Goal: Information Seeking & Learning: Learn about a topic

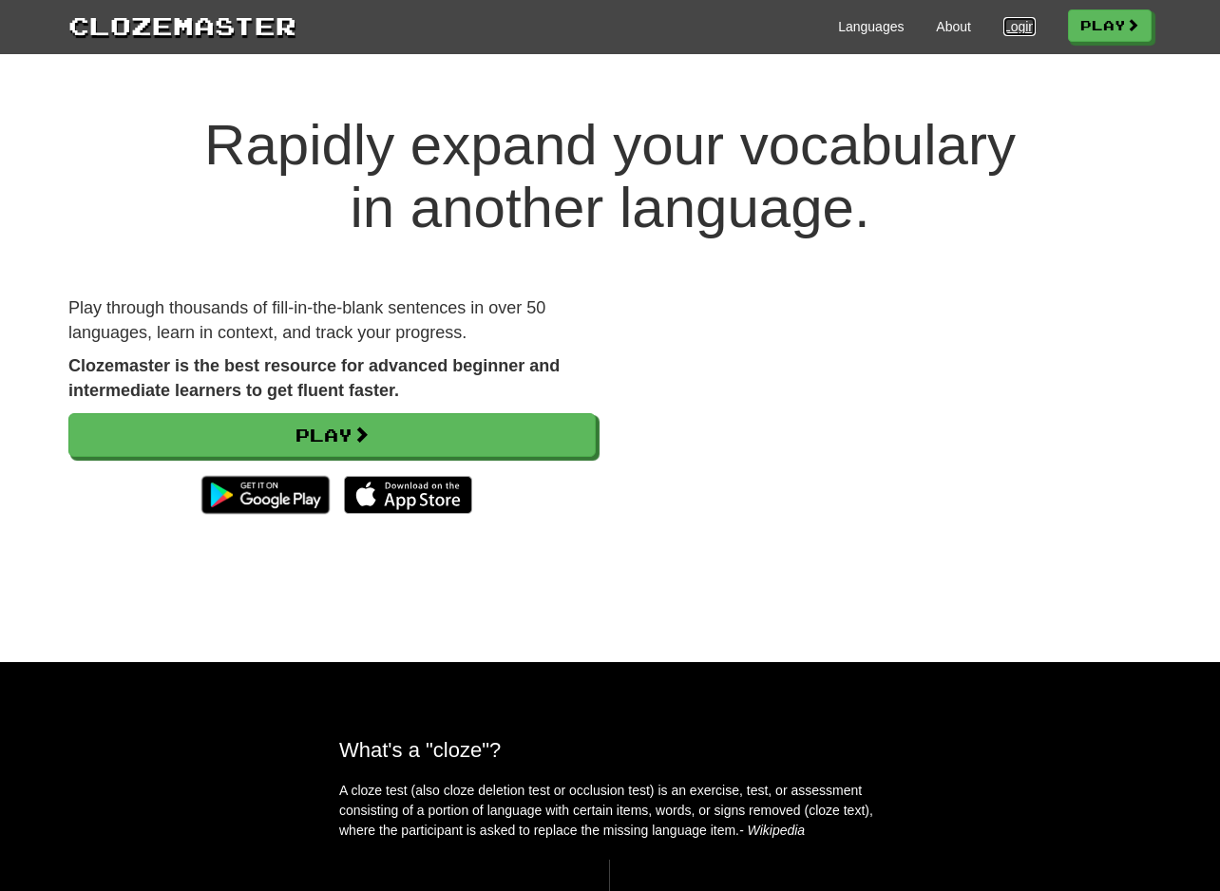
click at [1003, 17] on link "Login" at bounding box center [1019, 26] width 32 height 19
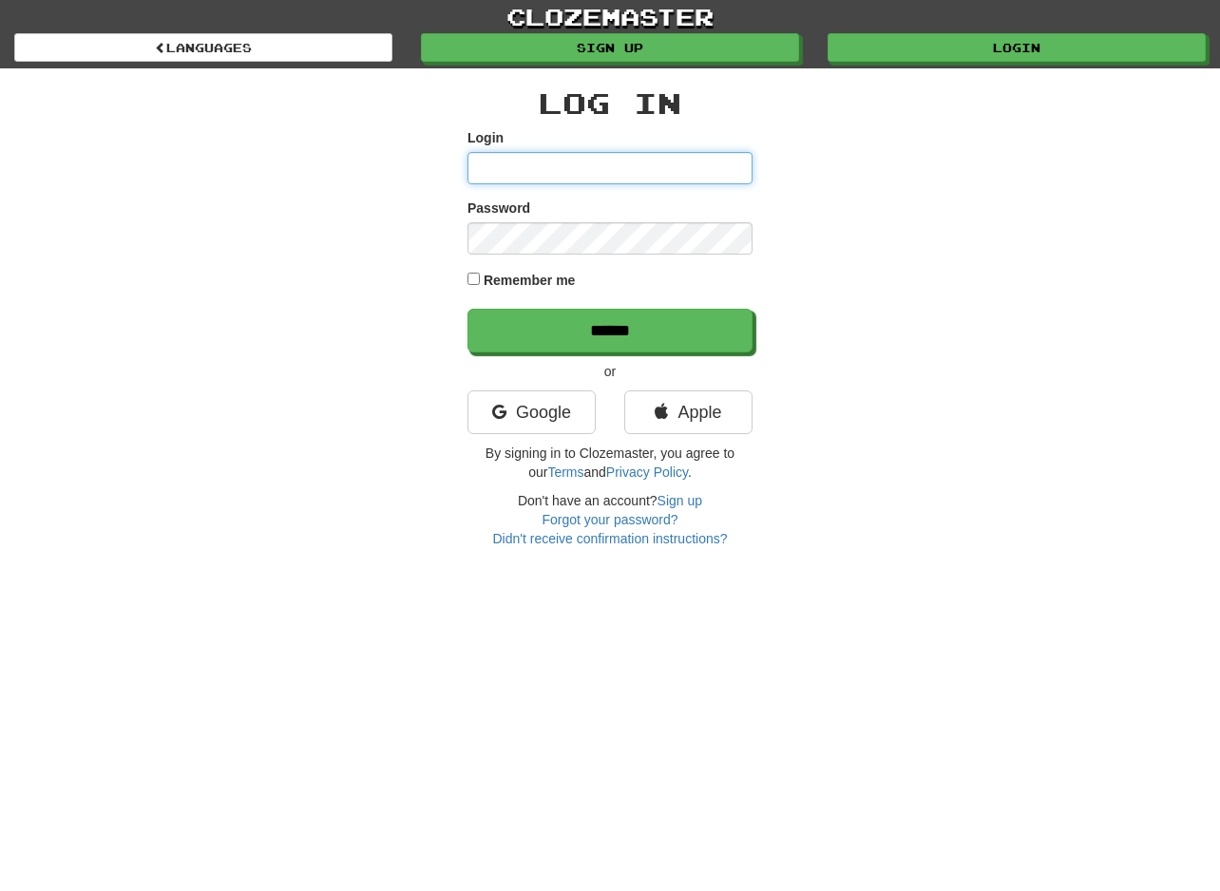
type input "**********"
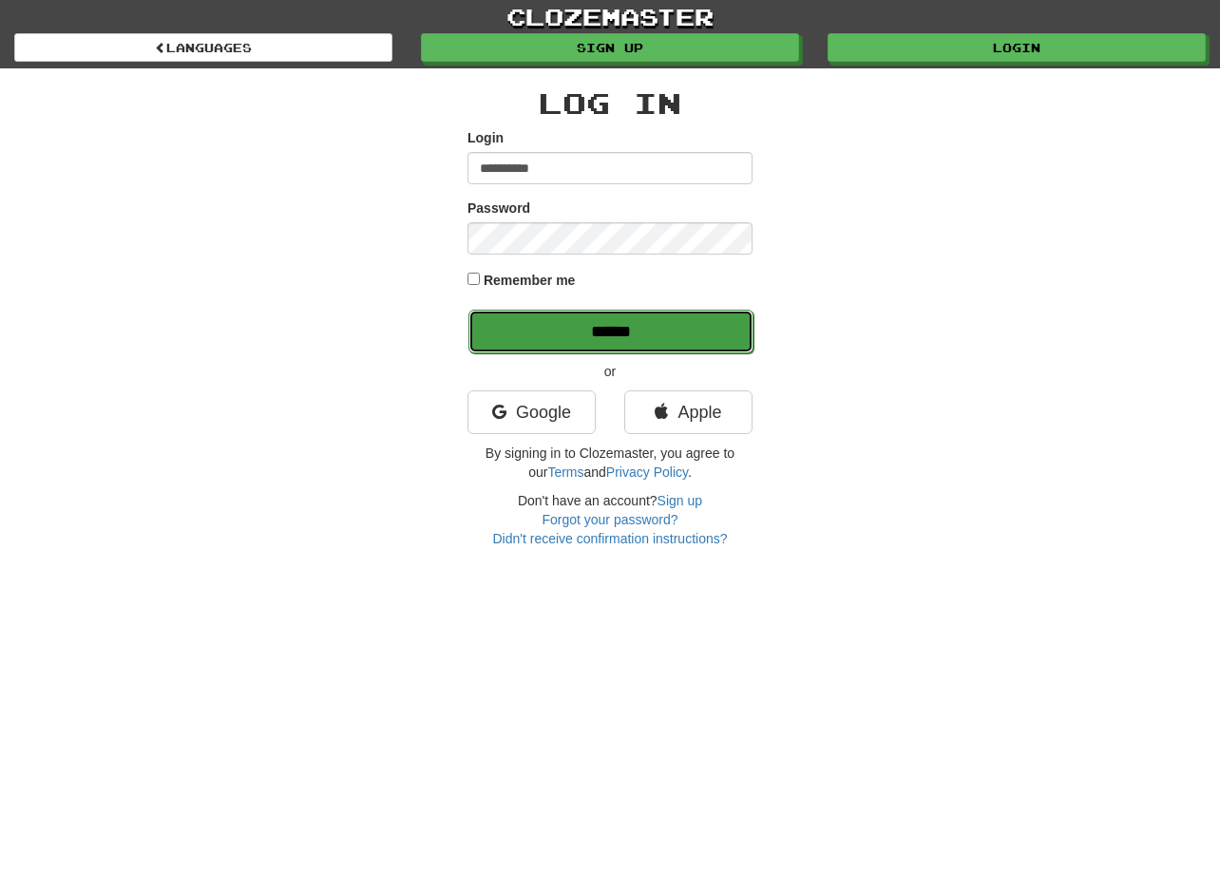
click at [619, 329] on input "******" at bounding box center [610, 332] width 285 height 44
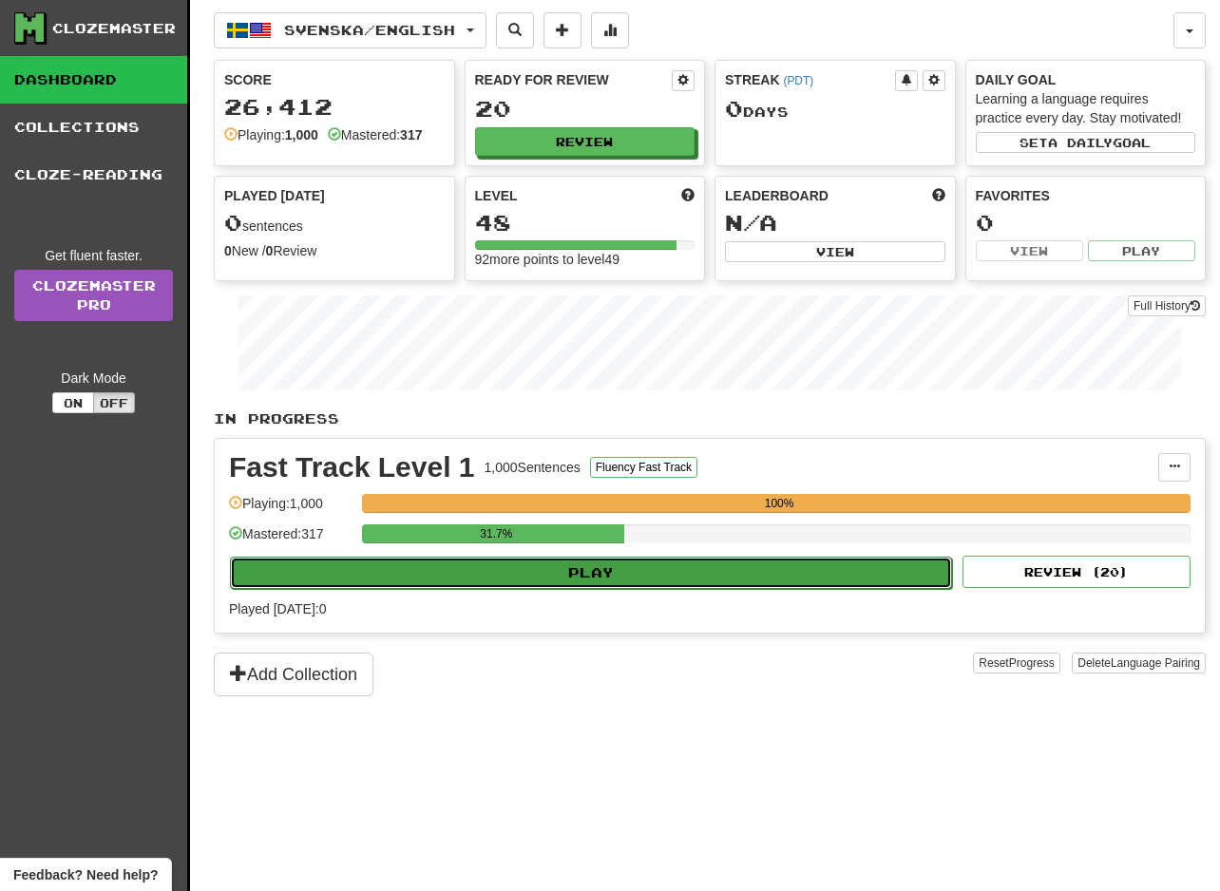
click at [616, 587] on button "Play" at bounding box center [591, 573] width 722 height 32
select select "**"
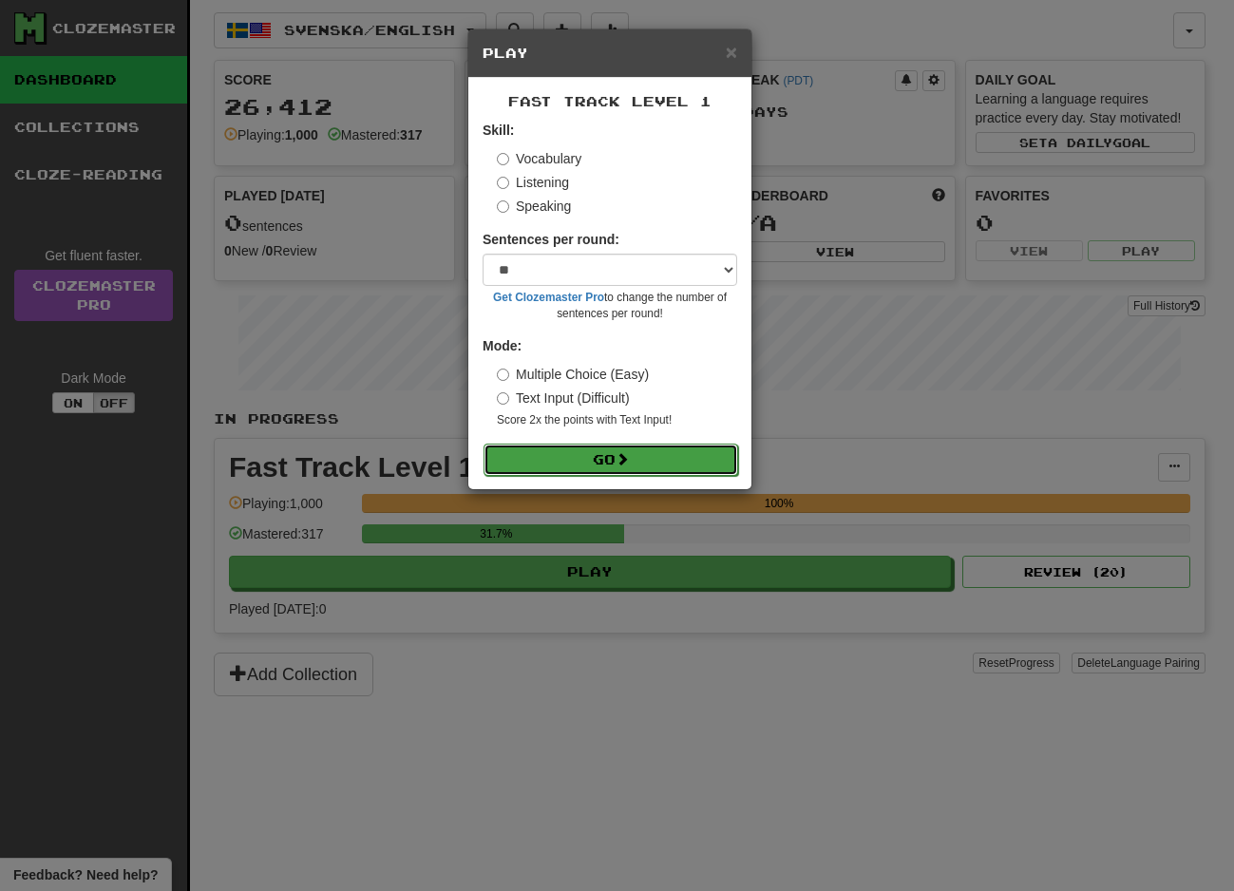
click at [604, 451] on button "Go" at bounding box center [610, 460] width 255 height 32
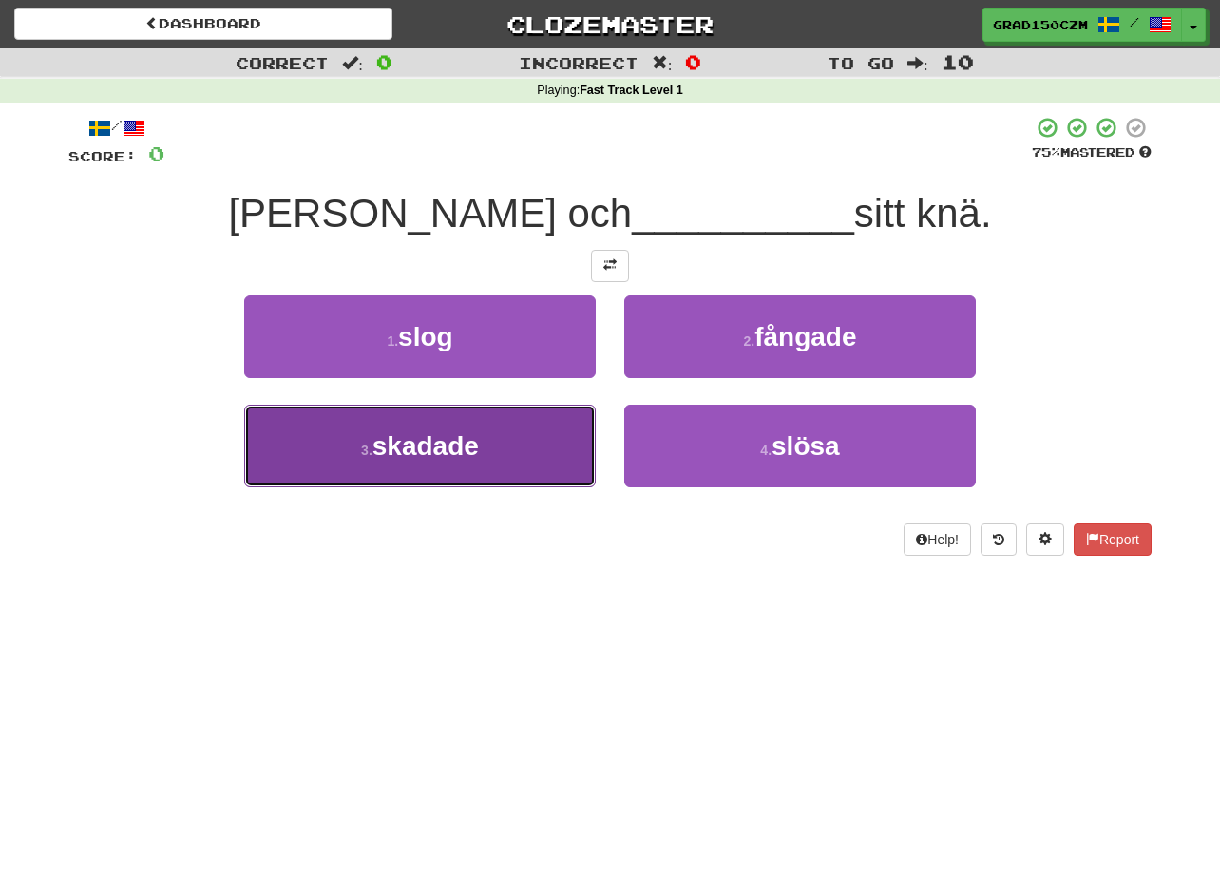
click at [400, 421] on button "3 . skadade" at bounding box center [419, 446] width 351 height 83
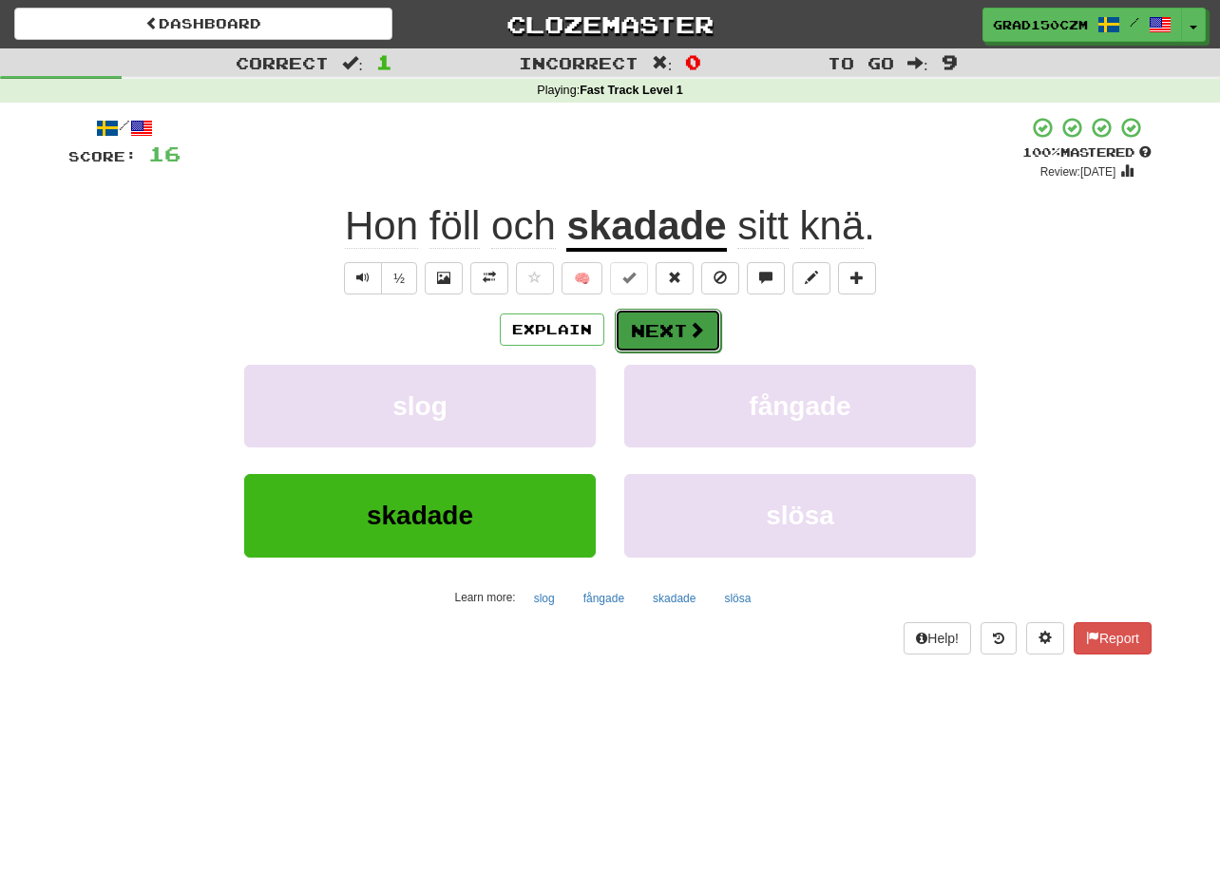
click at [683, 336] on button "Next" at bounding box center [668, 331] width 106 height 44
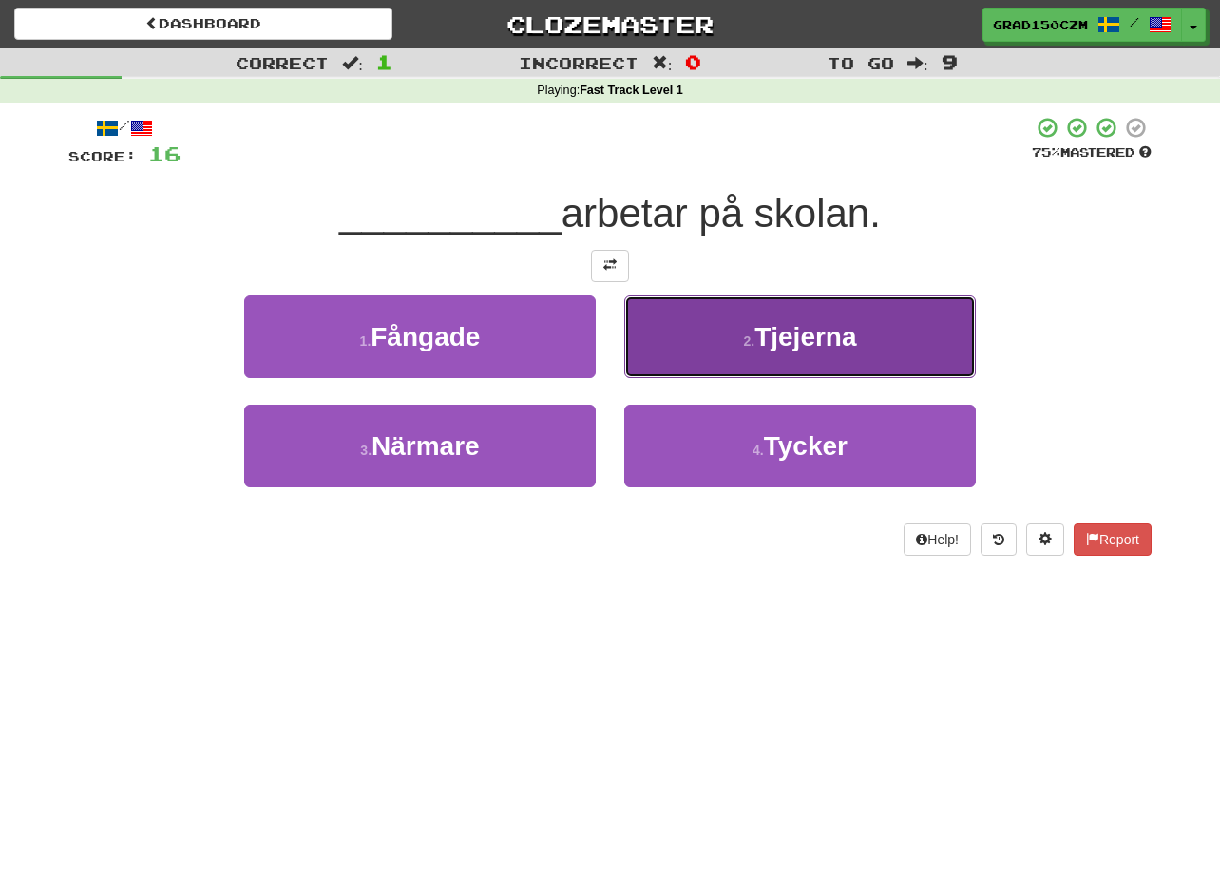
click at [773, 335] on span "Tjejerna" at bounding box center [805, 336] width 102 height 29
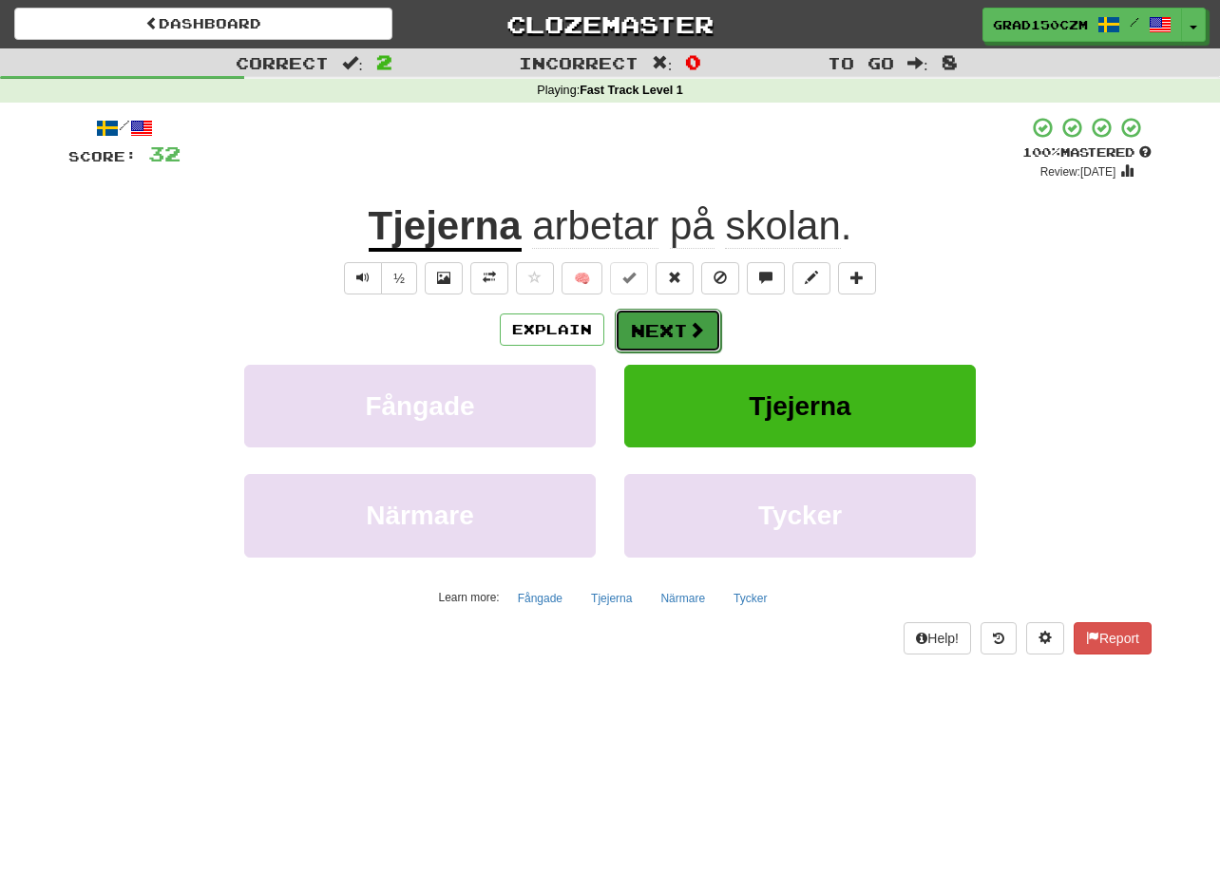
click at [681, 330] on button "Next" at bounding box center [668, 331] width 106 height 44
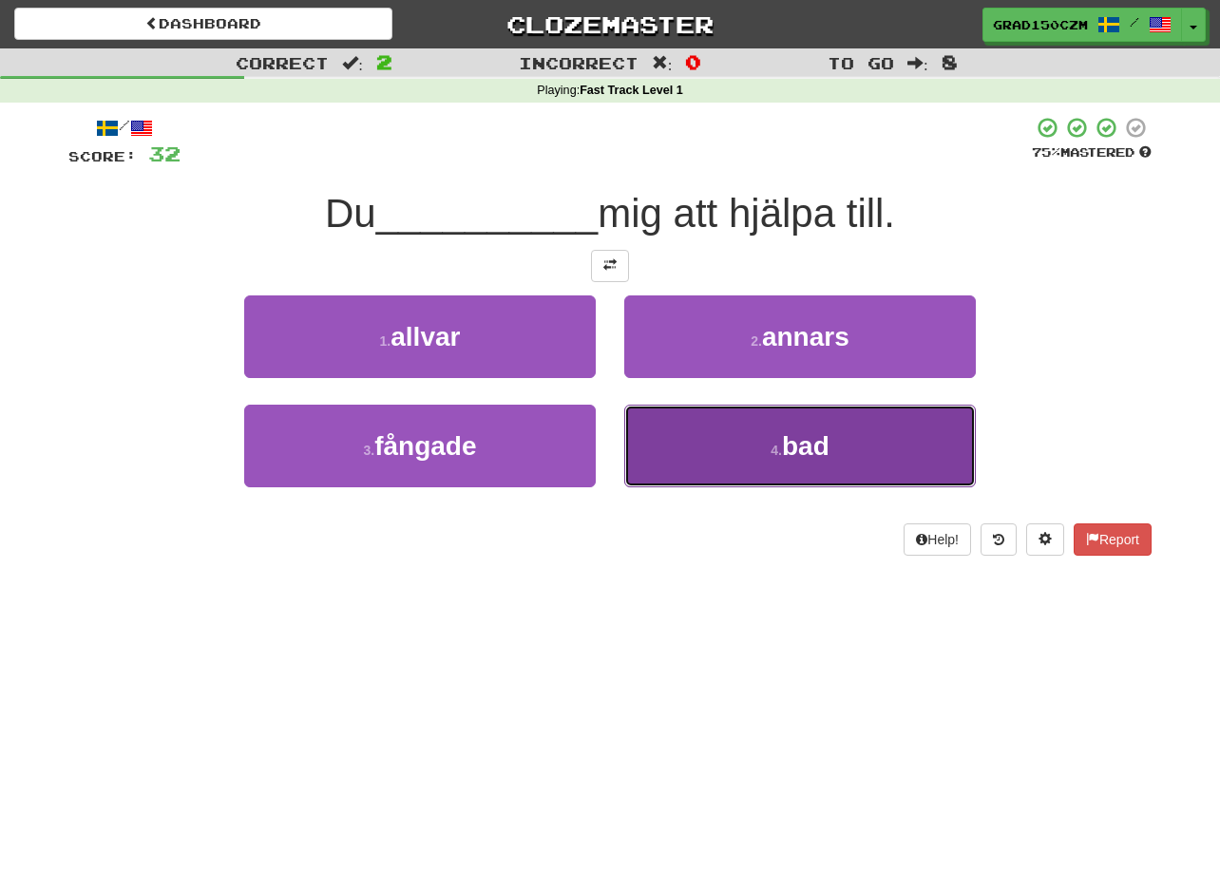
click at [798, 458] on span "bad" at bounding box center [805, 445] width 47 height 29
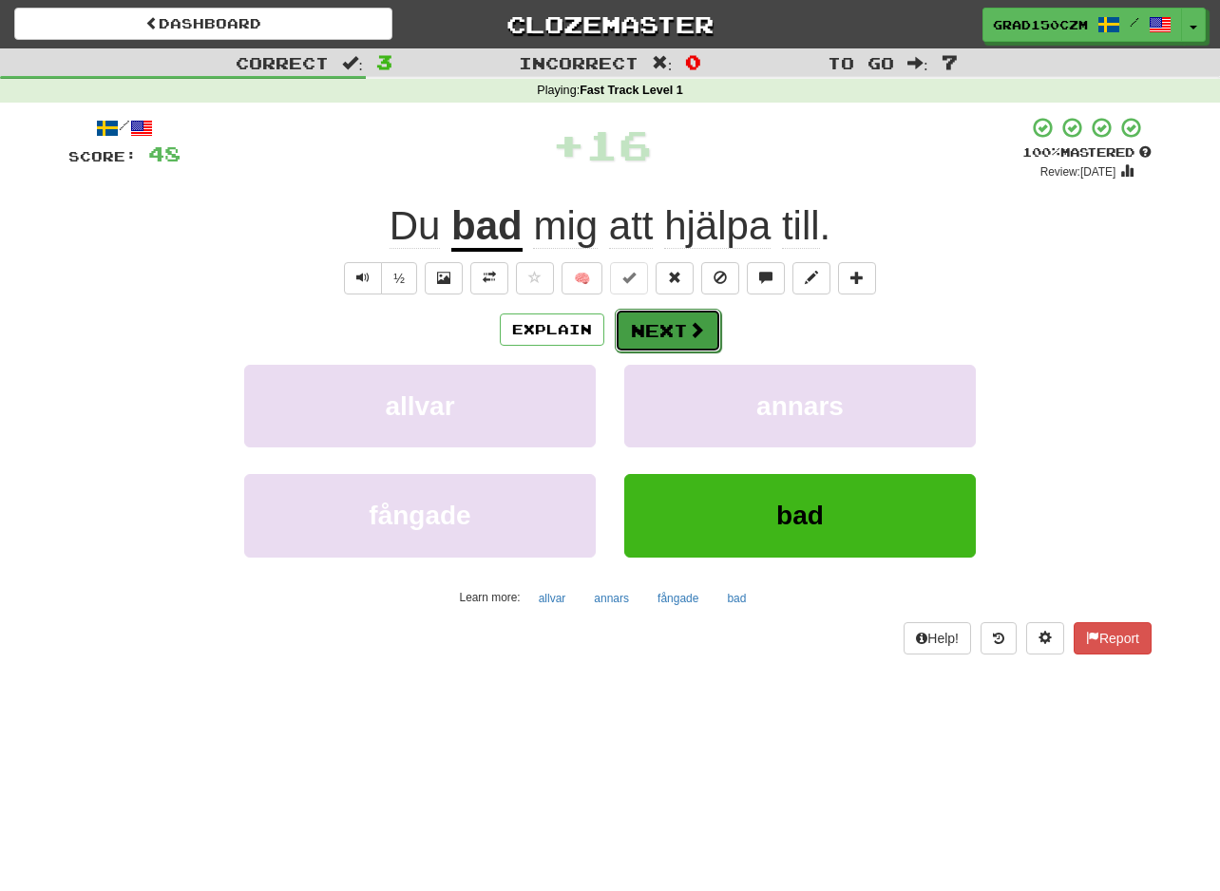
click at [674, 320] on button "Next" at bounding box center [668, 331] width 106 height 44
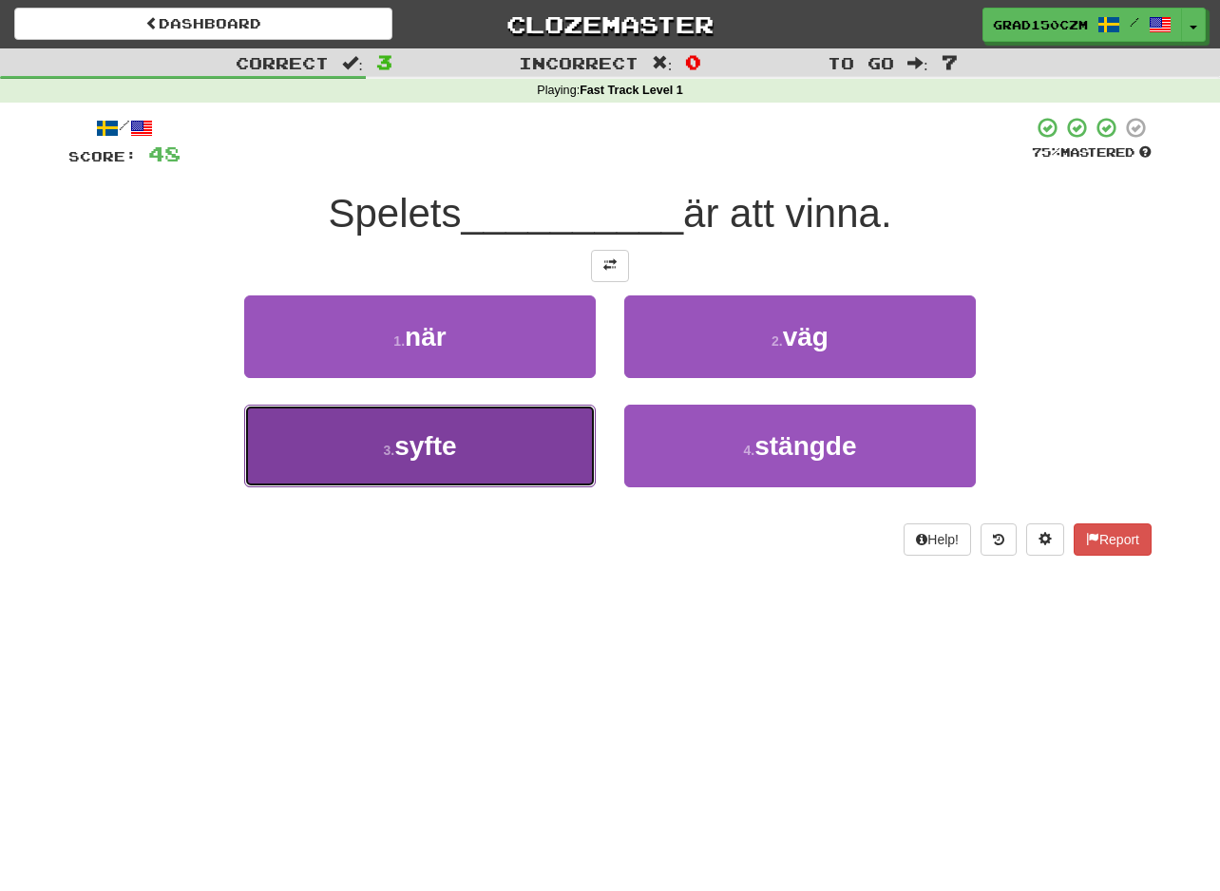
click at [470, 419] on button "3 . syfte" at bounding box center [419, 446] width 351 height 83
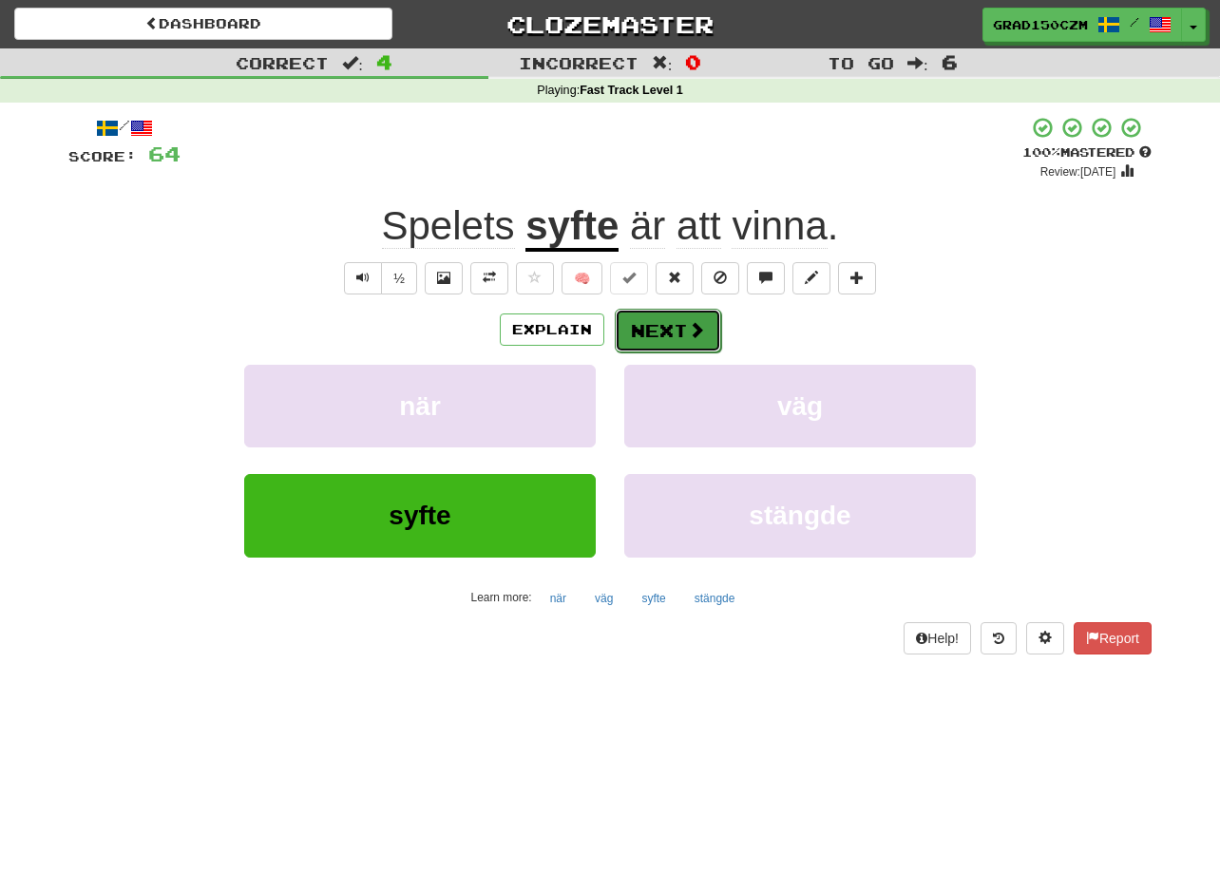
click at [668, 322] on button "Next" at bounding box center [668, 331] width 106 height 44
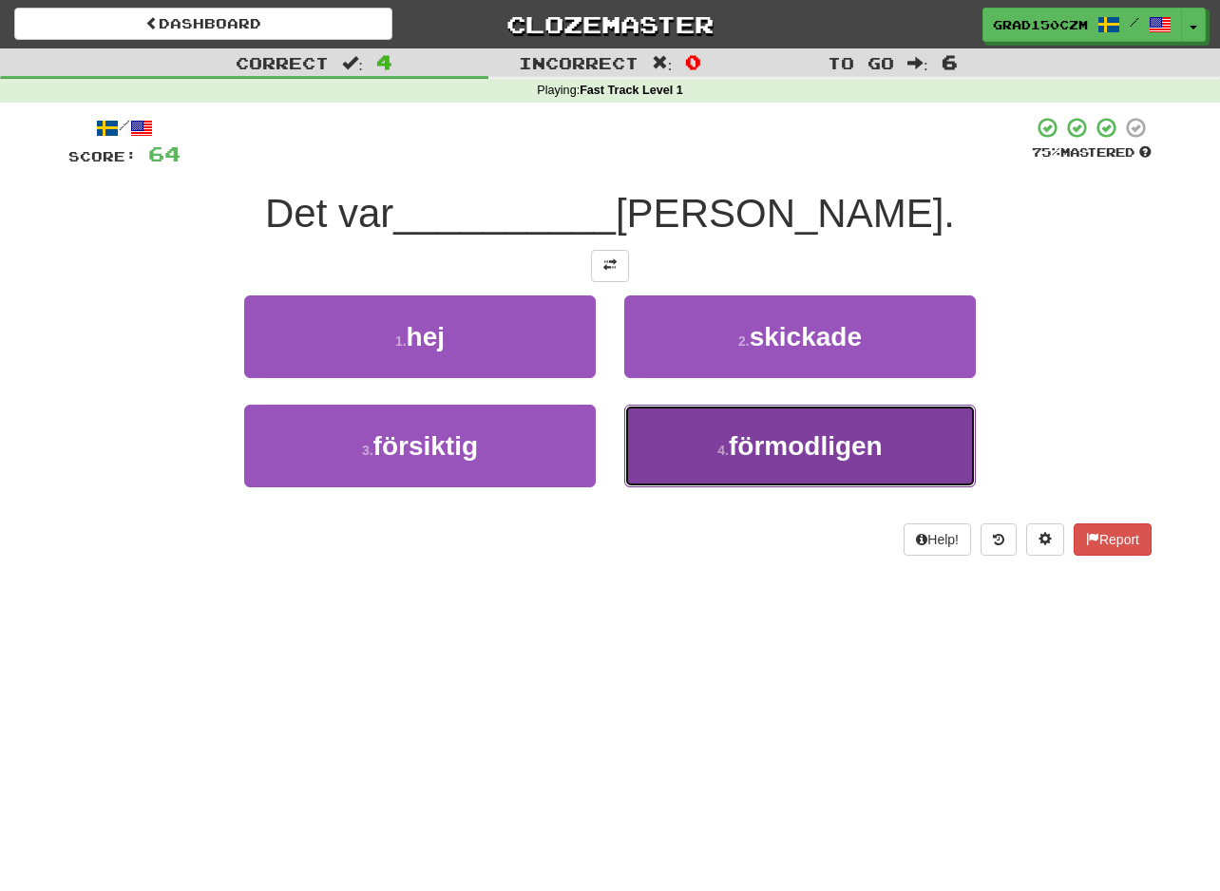
click at [771, 455] on span "förmodligen" at bounding box center [805, 445] width 154 height 29
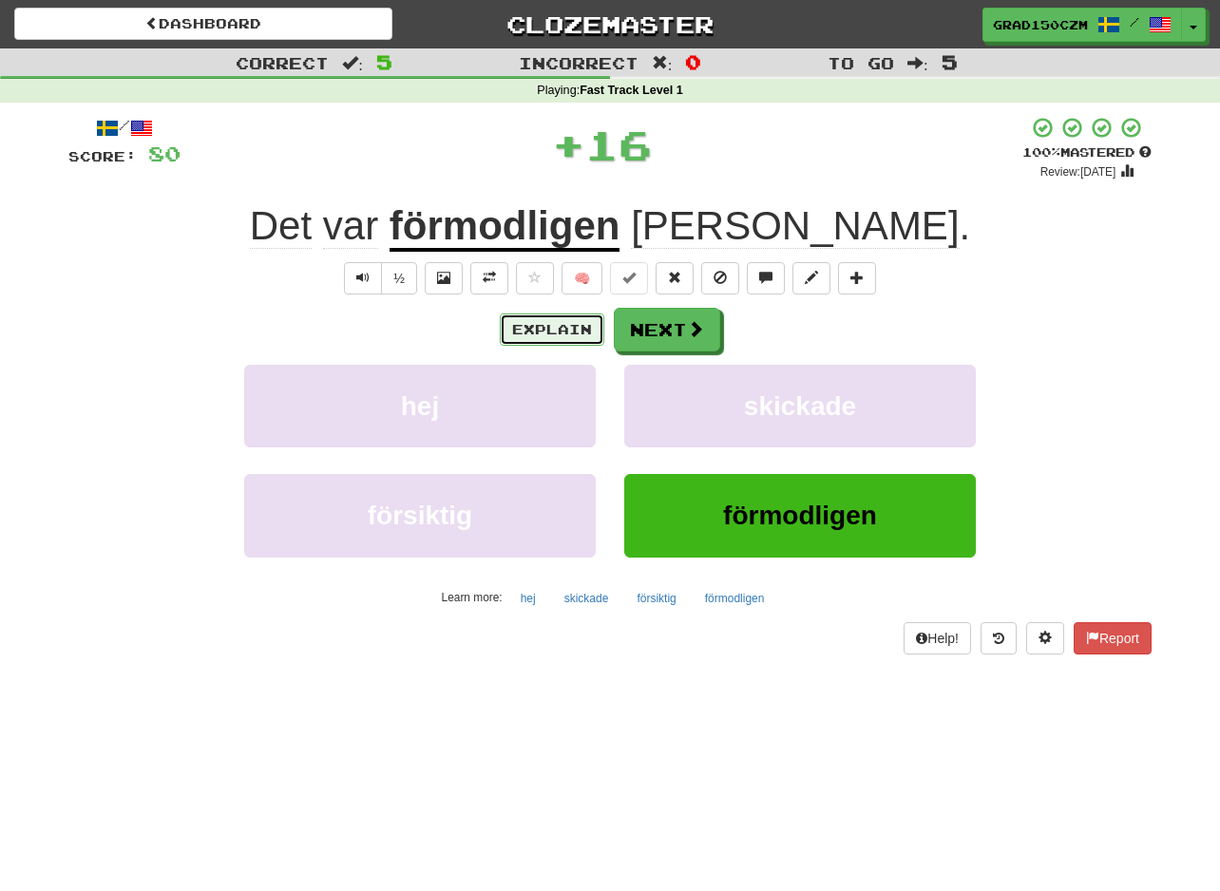
click at [547, 329] on button "Explain" at bounding box center [552, 329] width 104 height 32
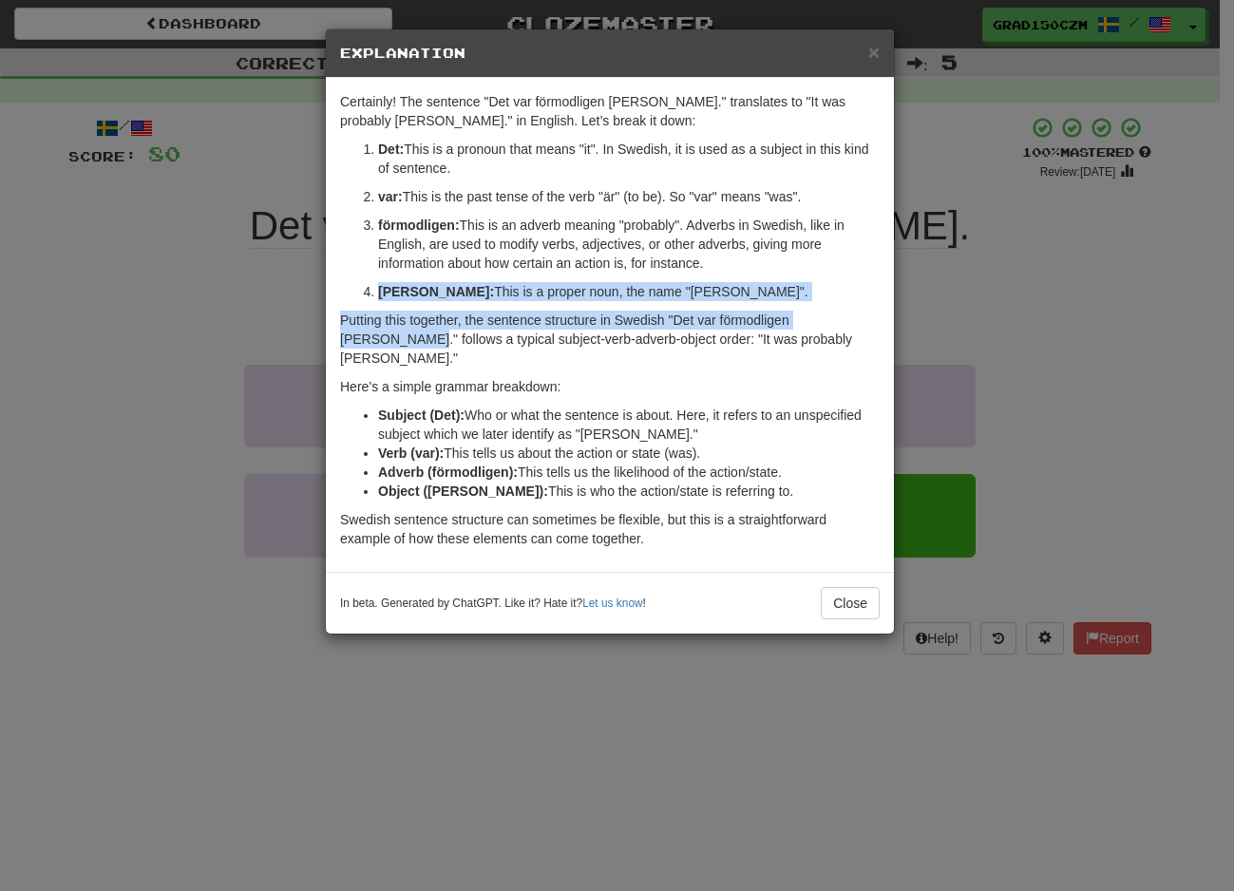
drag, startPoint x: 1183, startPoint y: 298, endPoint x: 1144, endPoint y: 307, distance: 40.8
click at [1144, 307] on div "× Explanation Certainly! The sentence "Det var förmodligen Tom." translates to …" at bounding box center [617, 445] width 1234 height 891
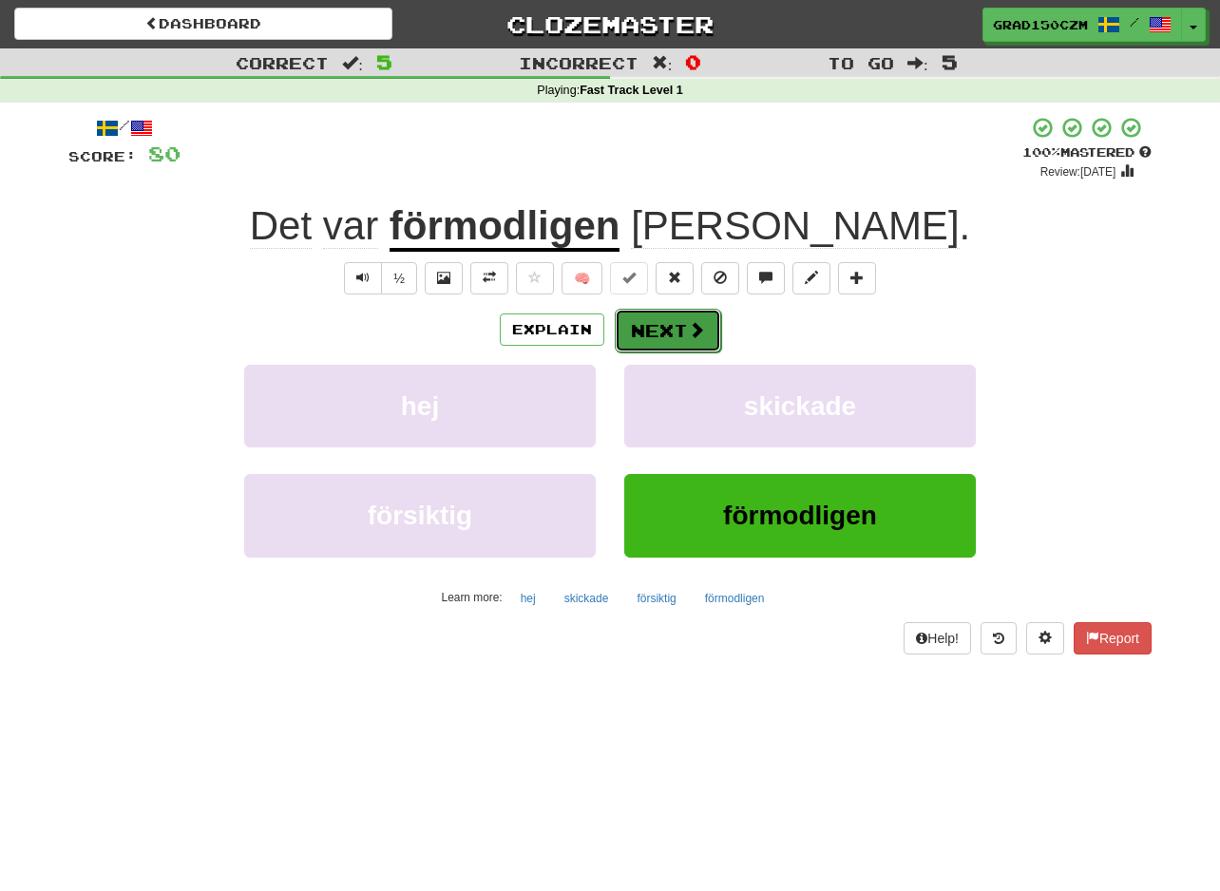
click at [644, 317] on button "Next" at bounding box center [668, 331] width 106 height 44
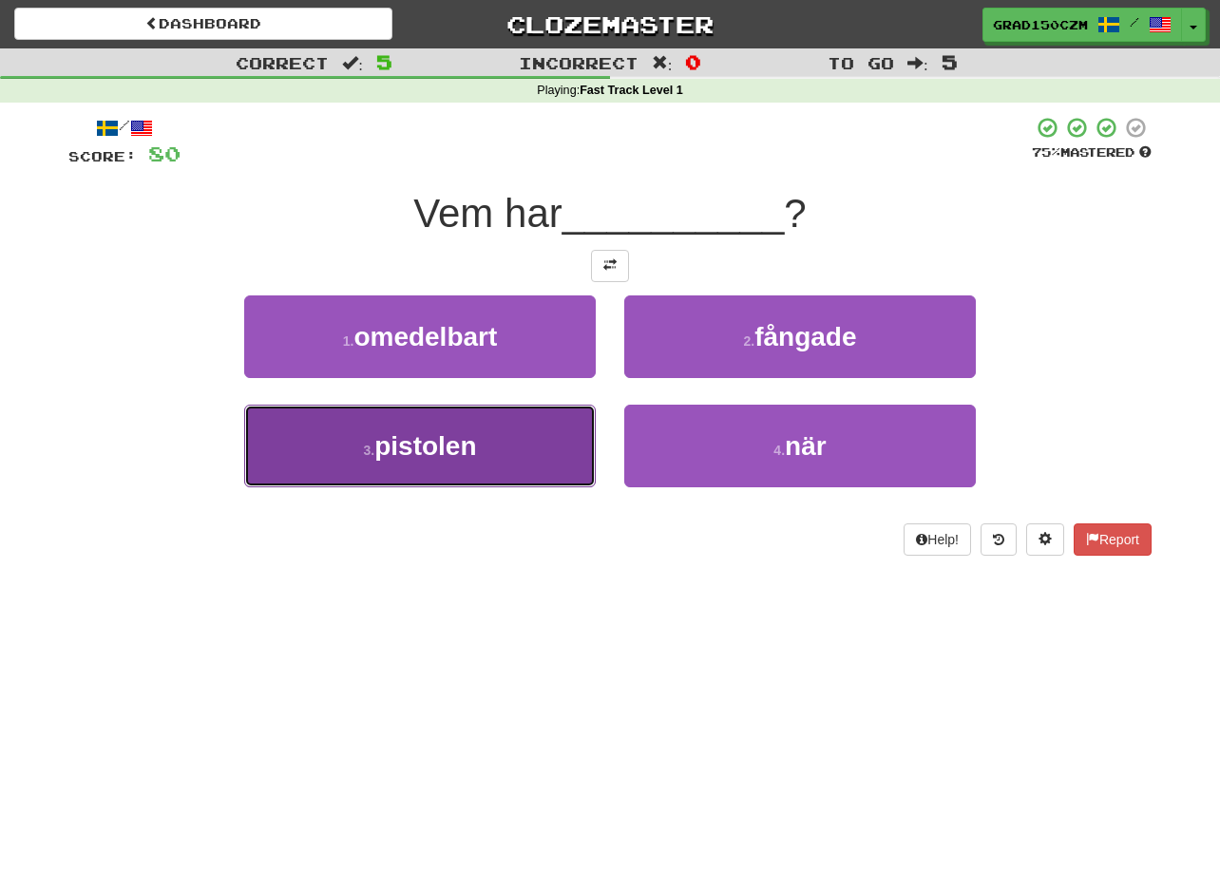
click at [430, 464] on button "3 . pistolen" at bounding box center [419, 446] width 351 height 83
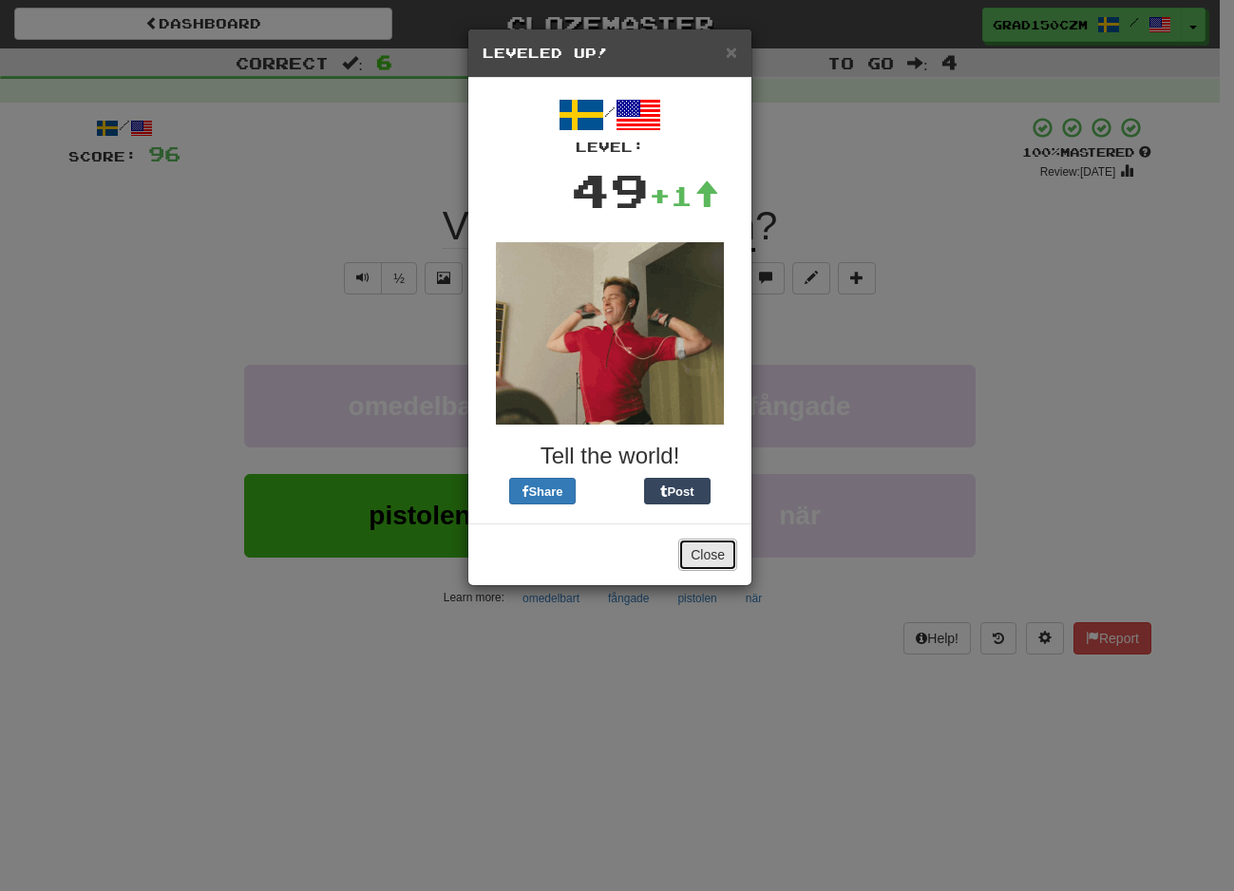
click at [707, 560] on button "Close" at bounding box center [707, 555] width 59 height 32
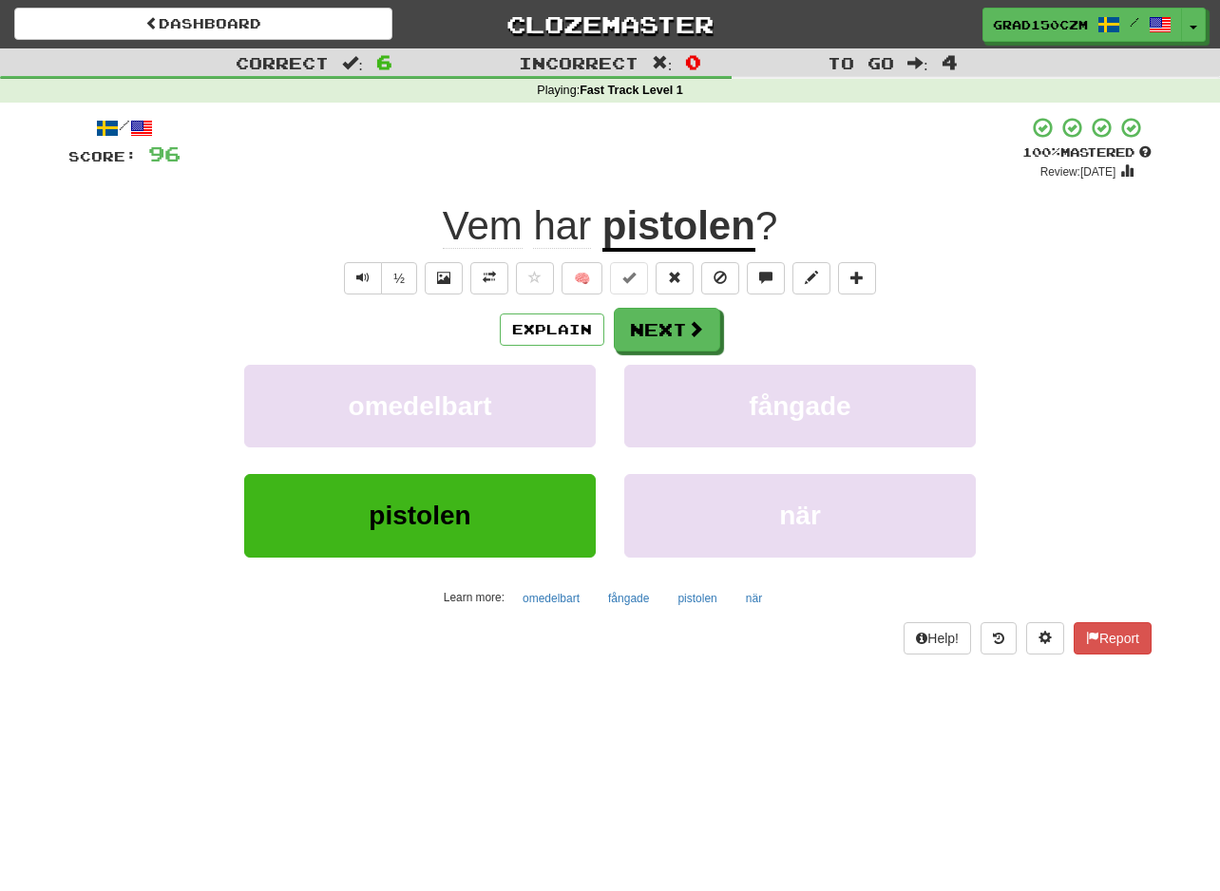
click at [685, 298] on div "/ Score: 96 + 16 100 % Mastered Review: 2026-02-16 Vem har pistolen ? ½ 🧠 Expla…" at bounding box center [609, 385] width 1083 height 538
click at [674, 319] on button "Next" at bounding box center [668, 331] width 106 height 44
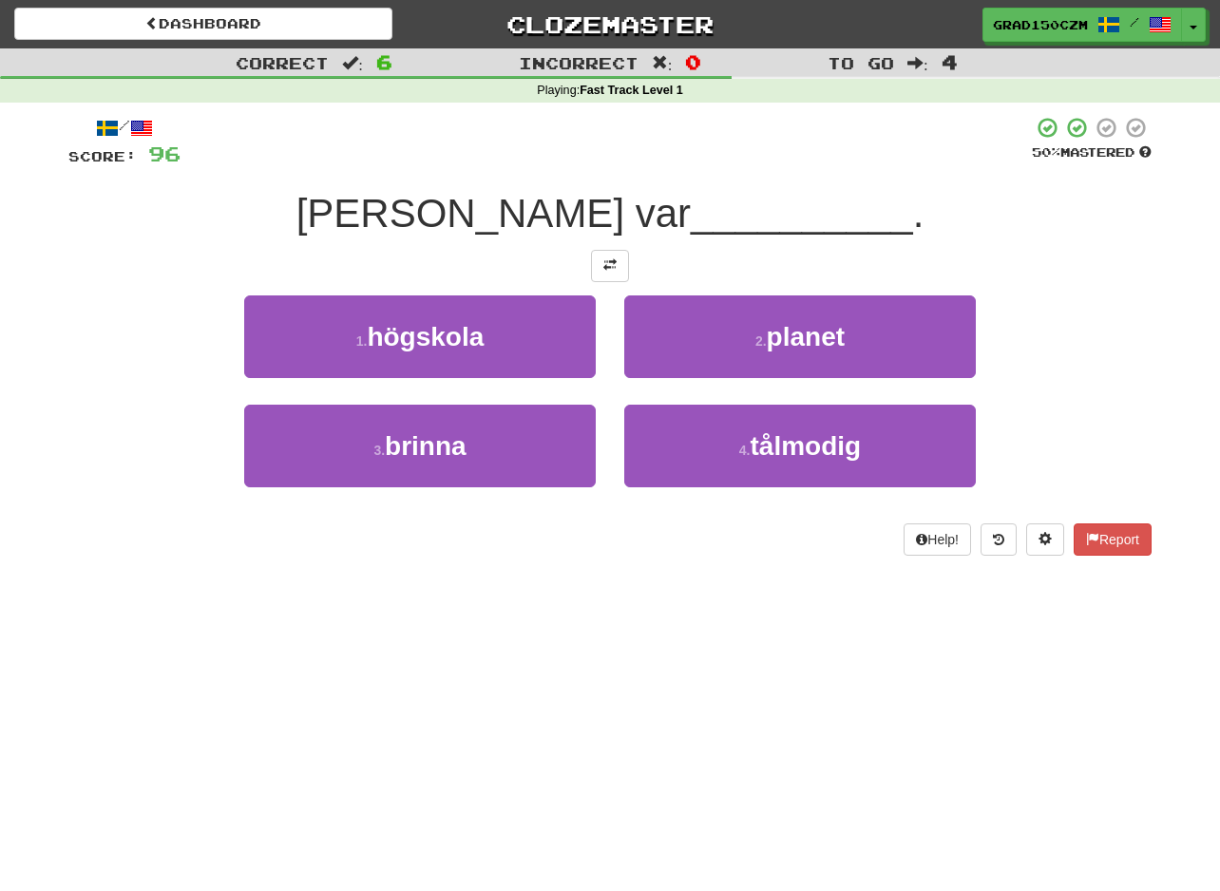
click at [809, 511] on div "4 . tålmodig" at bounding box center [800, 459] width 380 height 109
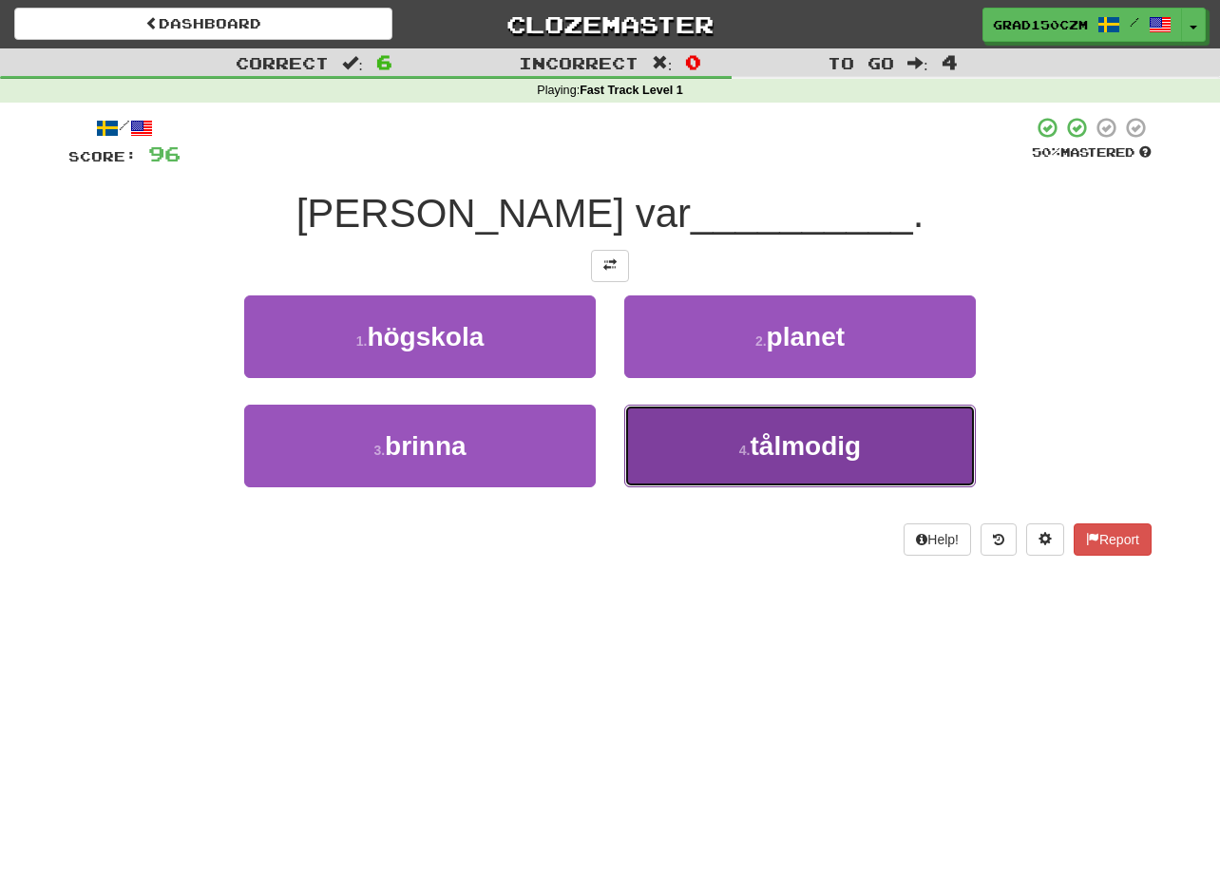
click at [804, 458] on span "tålmodig" at bounding box center [805, 445] width 111 height 29
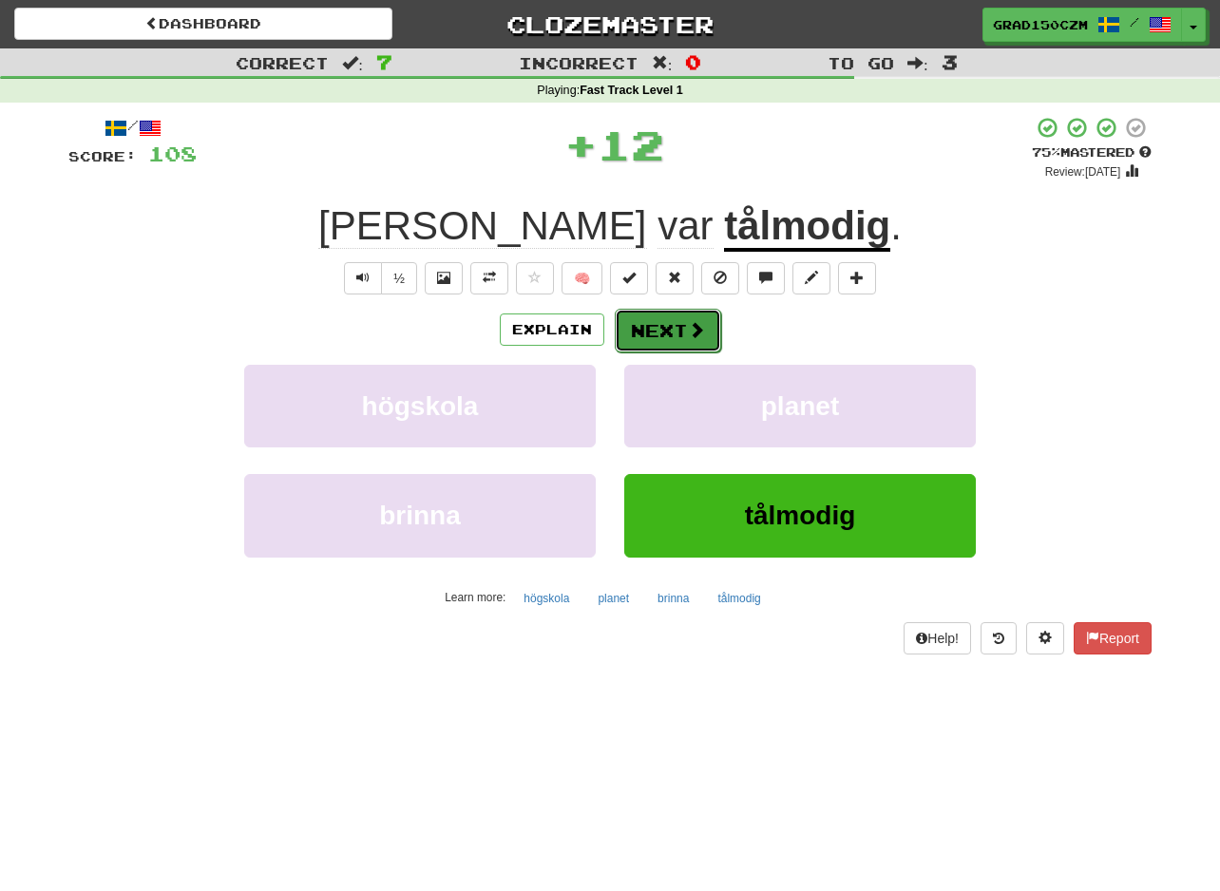
click at [672, 327] on button "Next" at bounding box center [668, 331] width 106 height 44
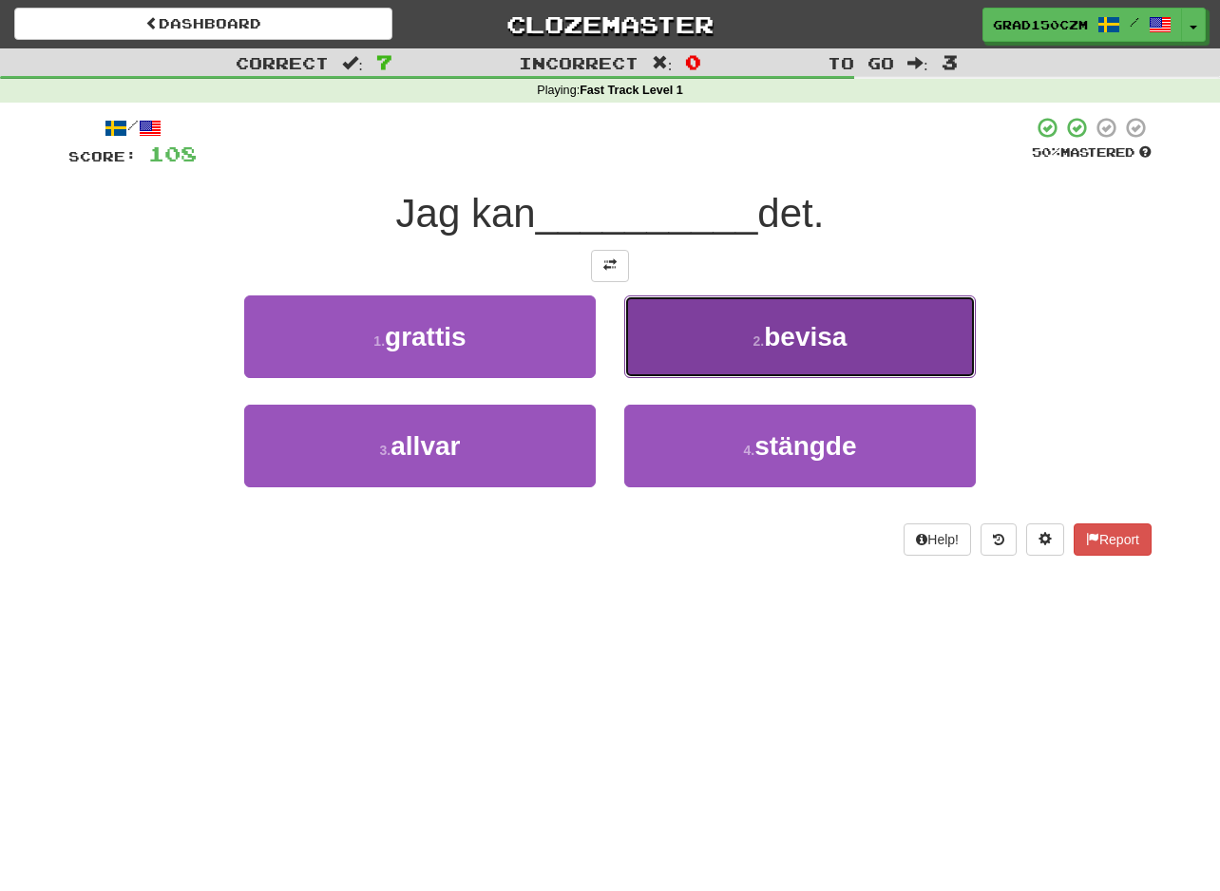
click at [833, 337] on span "bevisa" at bounding box center [805, 336] width 83 height 29
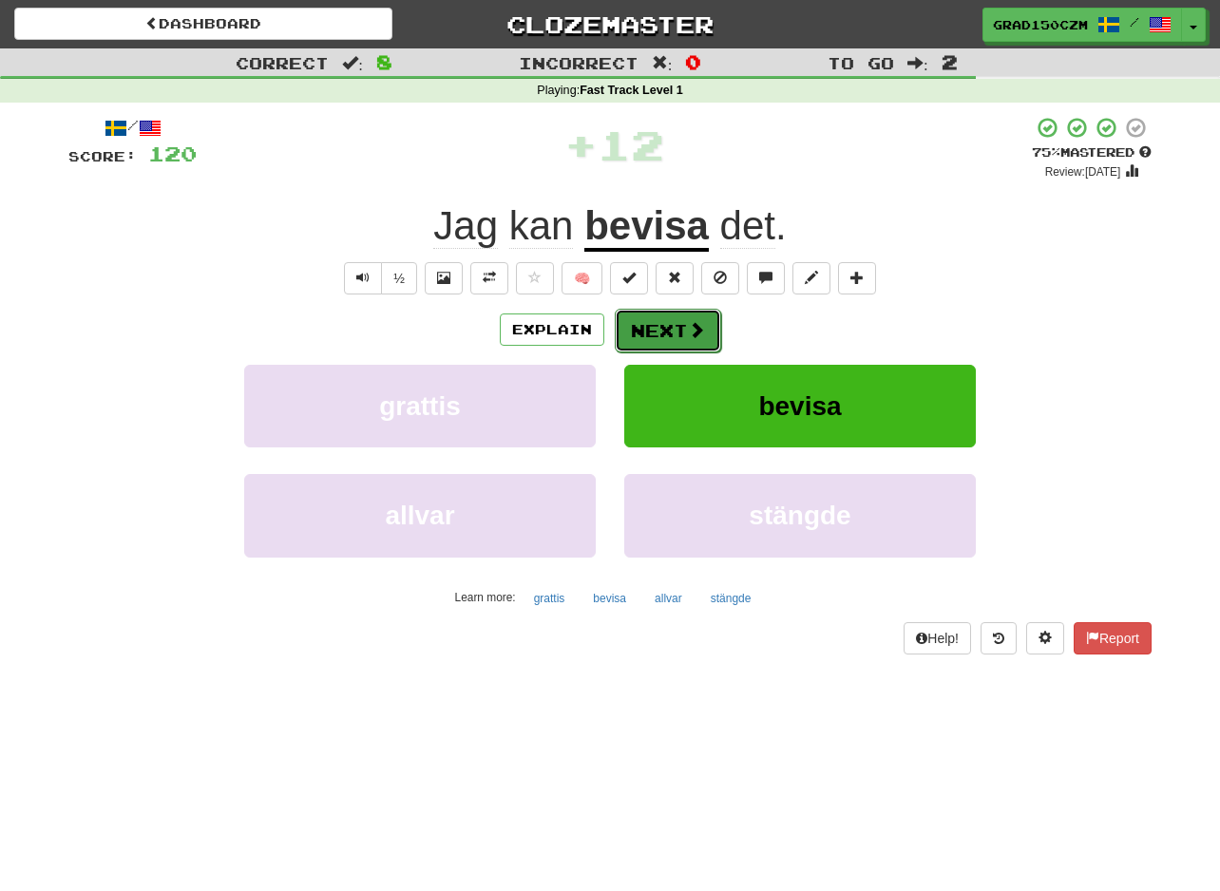
click at [680, 332] on button "Next" at bounding box center [668, 331] width 106 height 44
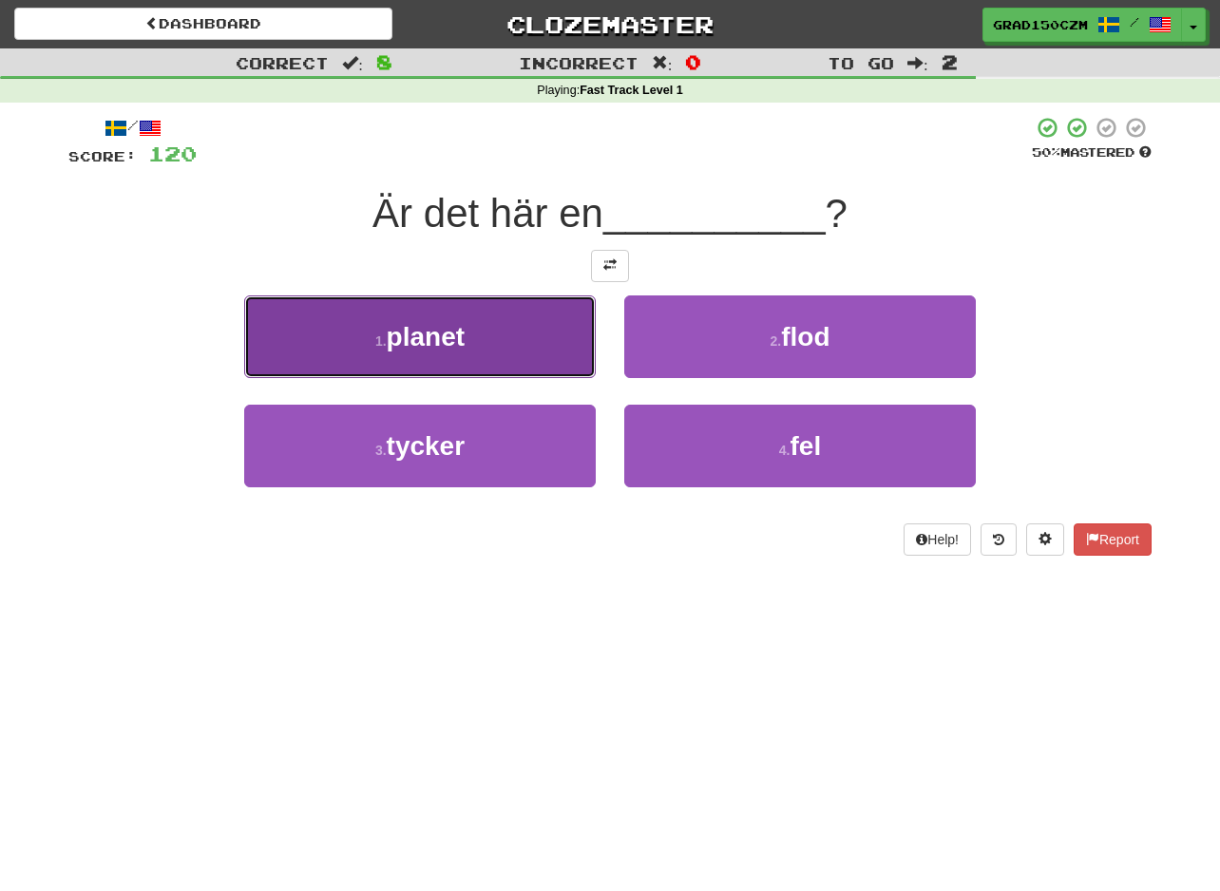
click at [411, 320] on button "1 . planet" at bounding box center [419, 336] width 351 height 83
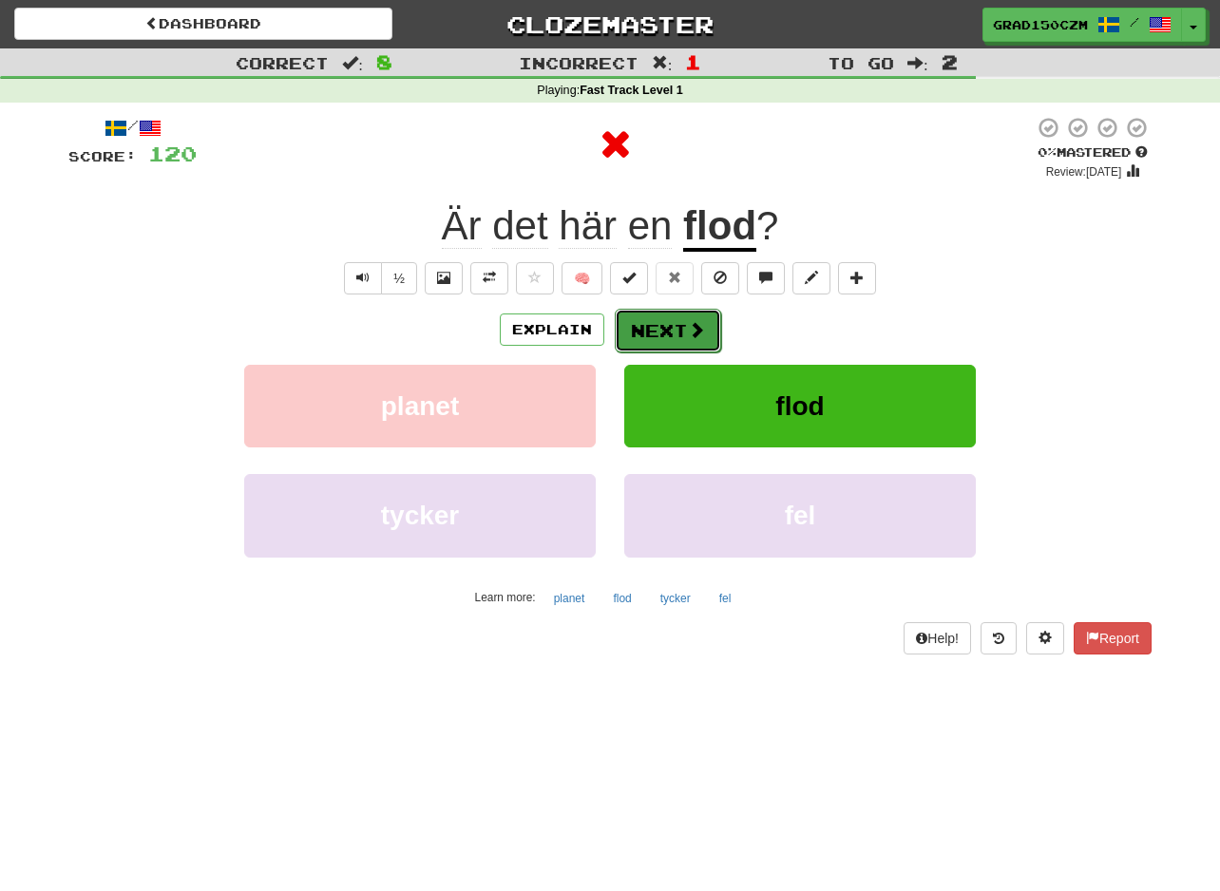
click at [678, 318] on button "Next" at bounding box center [668, 331] width 106 height 44
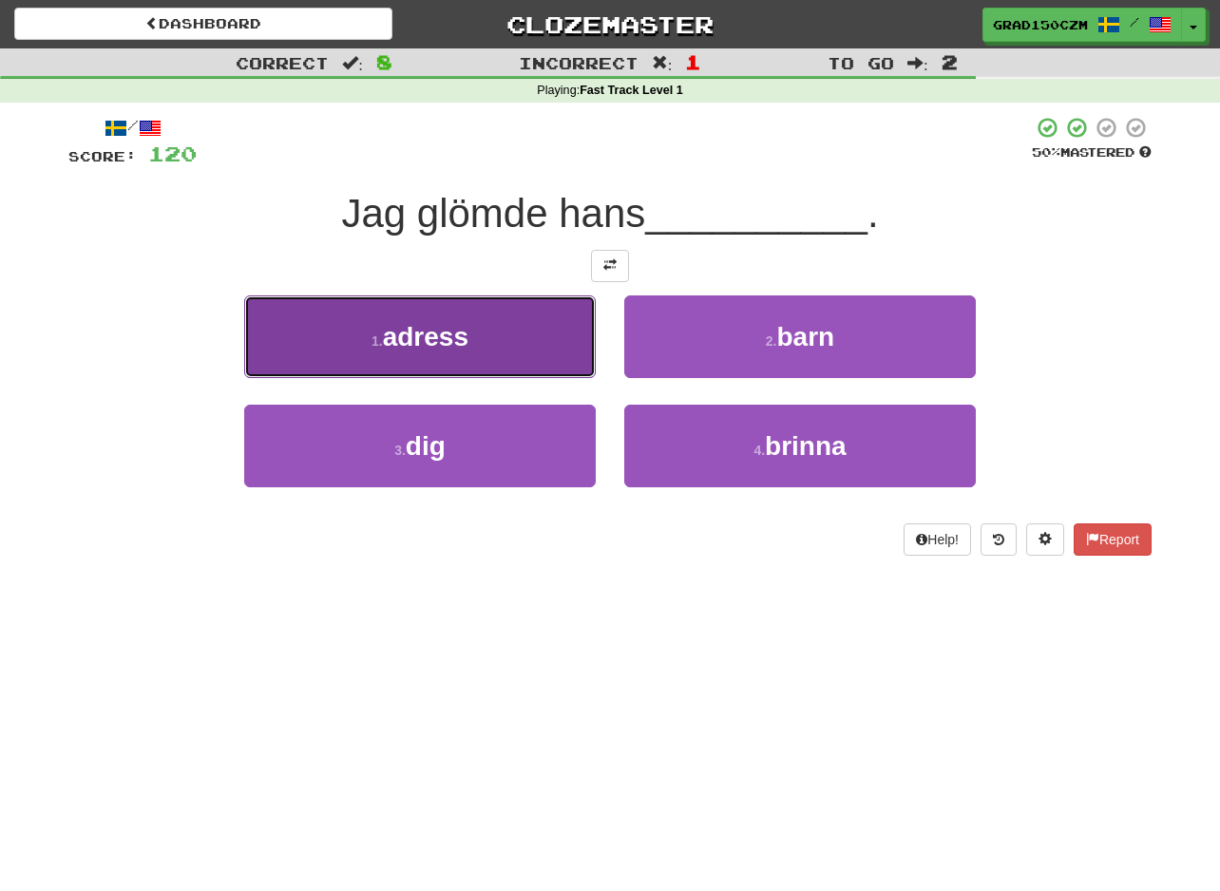
click at [468, 333] on span "adress" at bounding box center [425, 336] width 85 height 29
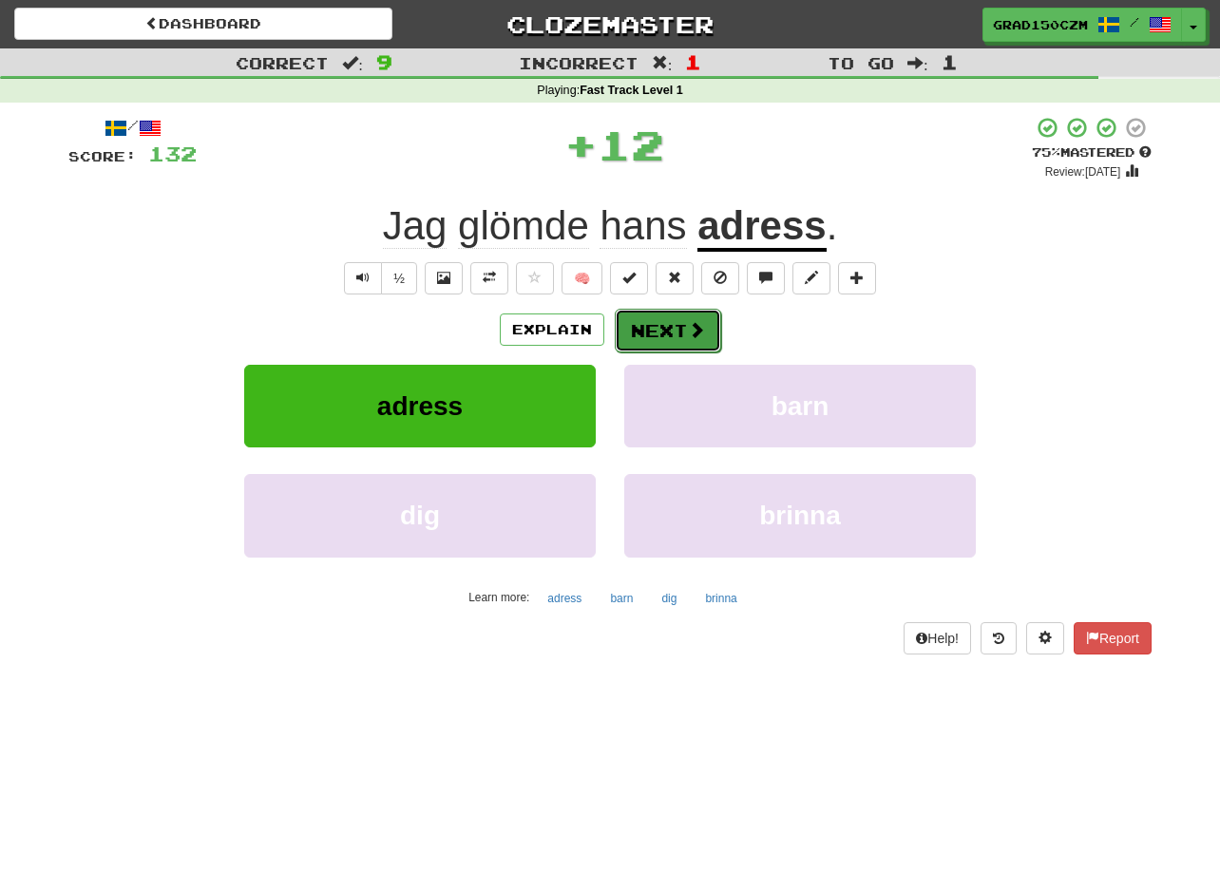
click at [683, 318] on button "Next" at bounding box center [668, 331] width 106 height 44
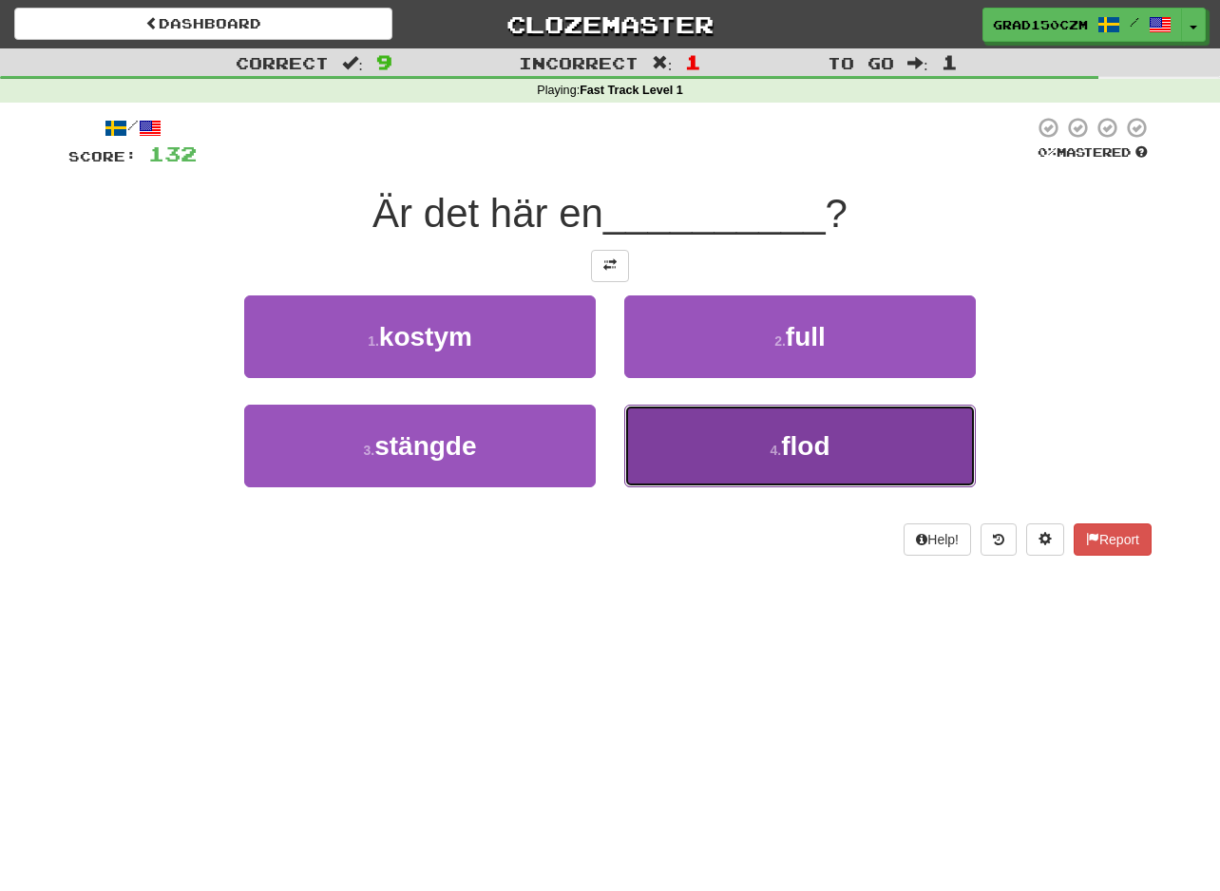
click at [819, 464] on button "4 . flod" at bounding box center [799, 446] width 351 height 83
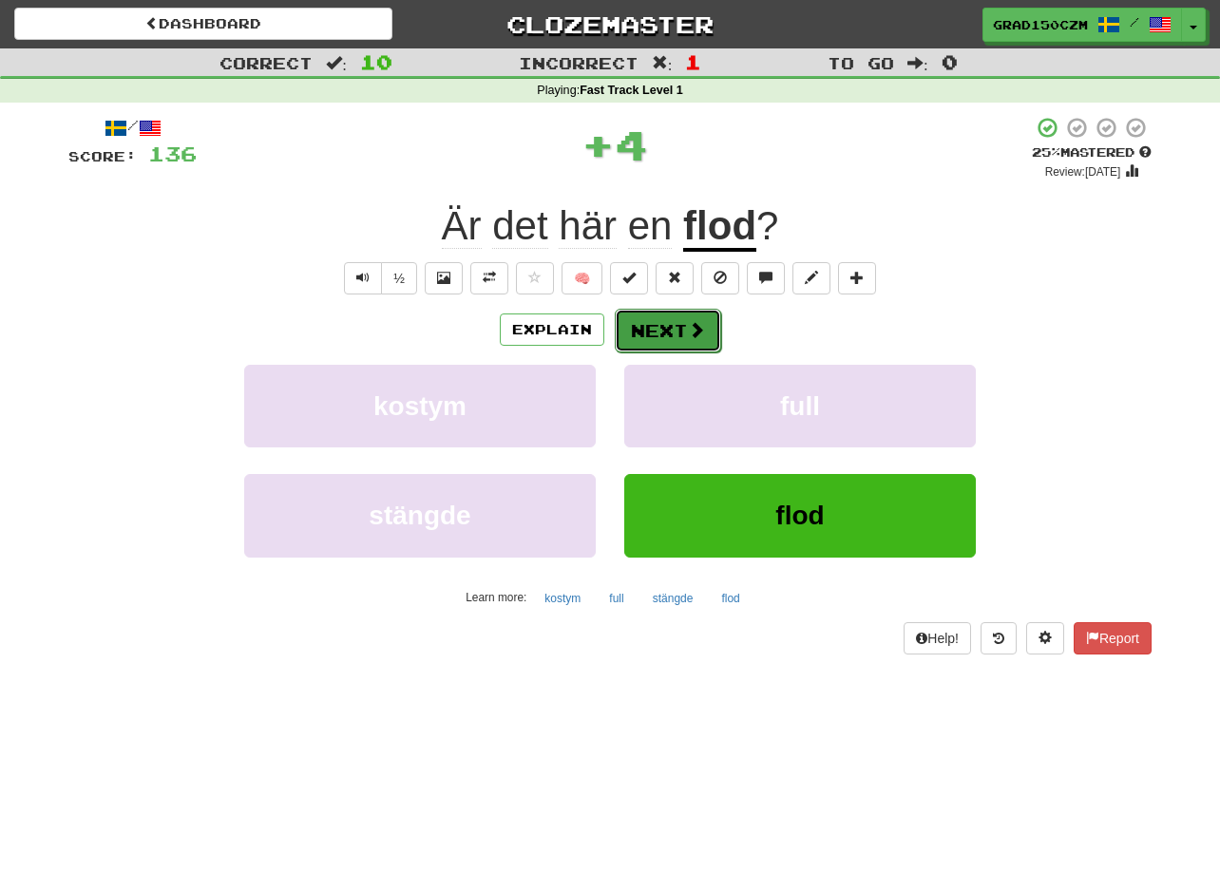
click at [684, 309] on button "Next" at bounding box center [668, 331] width 106 height 44
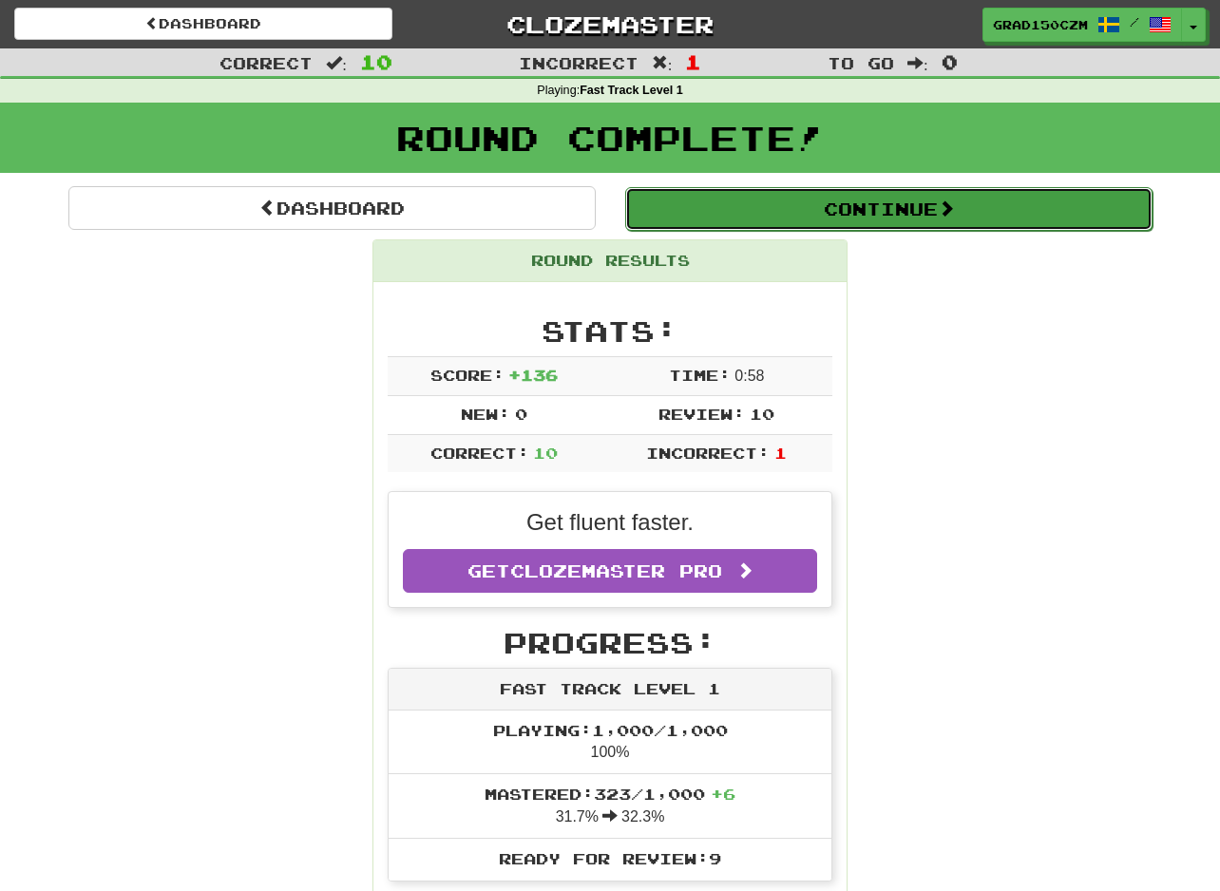
click at [817, 218] on button "Continue" at bounding box center [888, 209] width 527 height 44
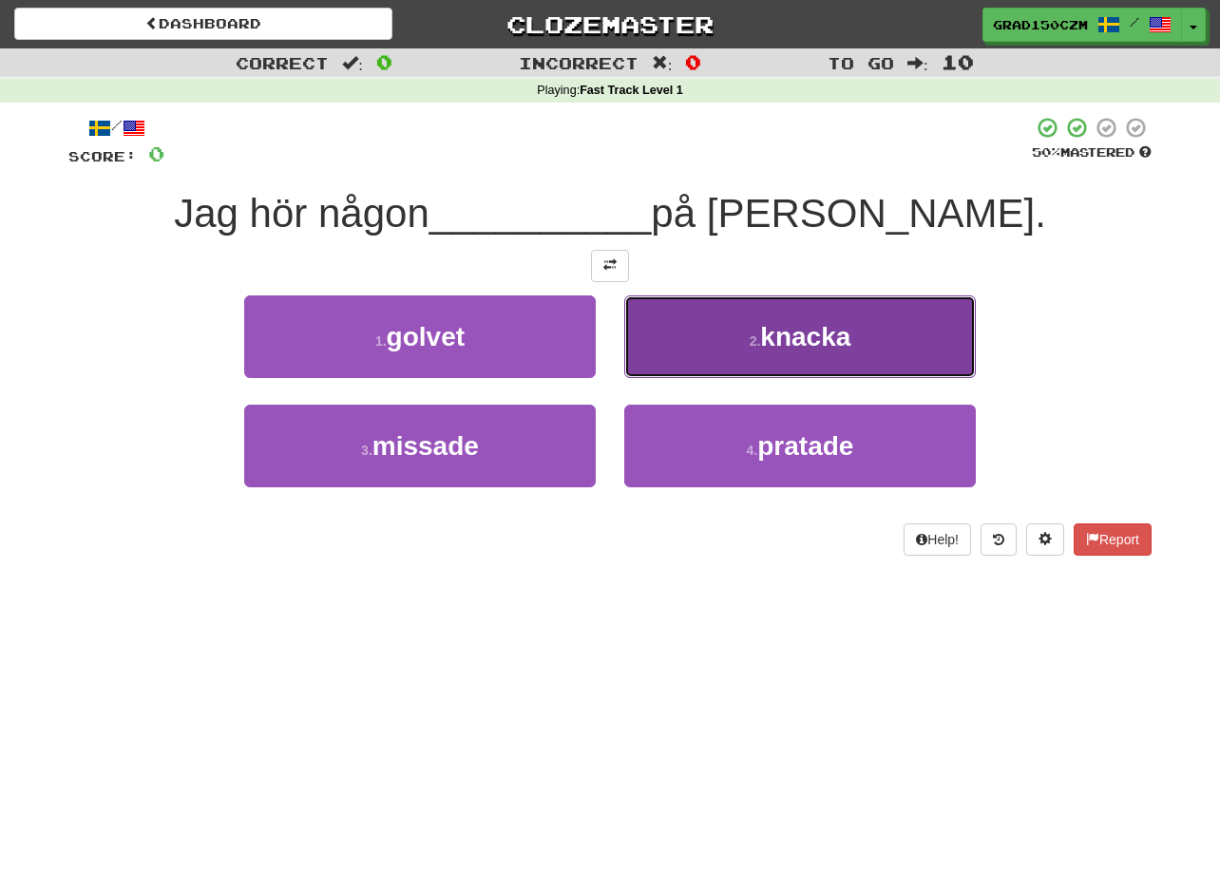
click at [780, 318] on button "2 . knacka" at bounding box center [799, 336] width 351 height 83
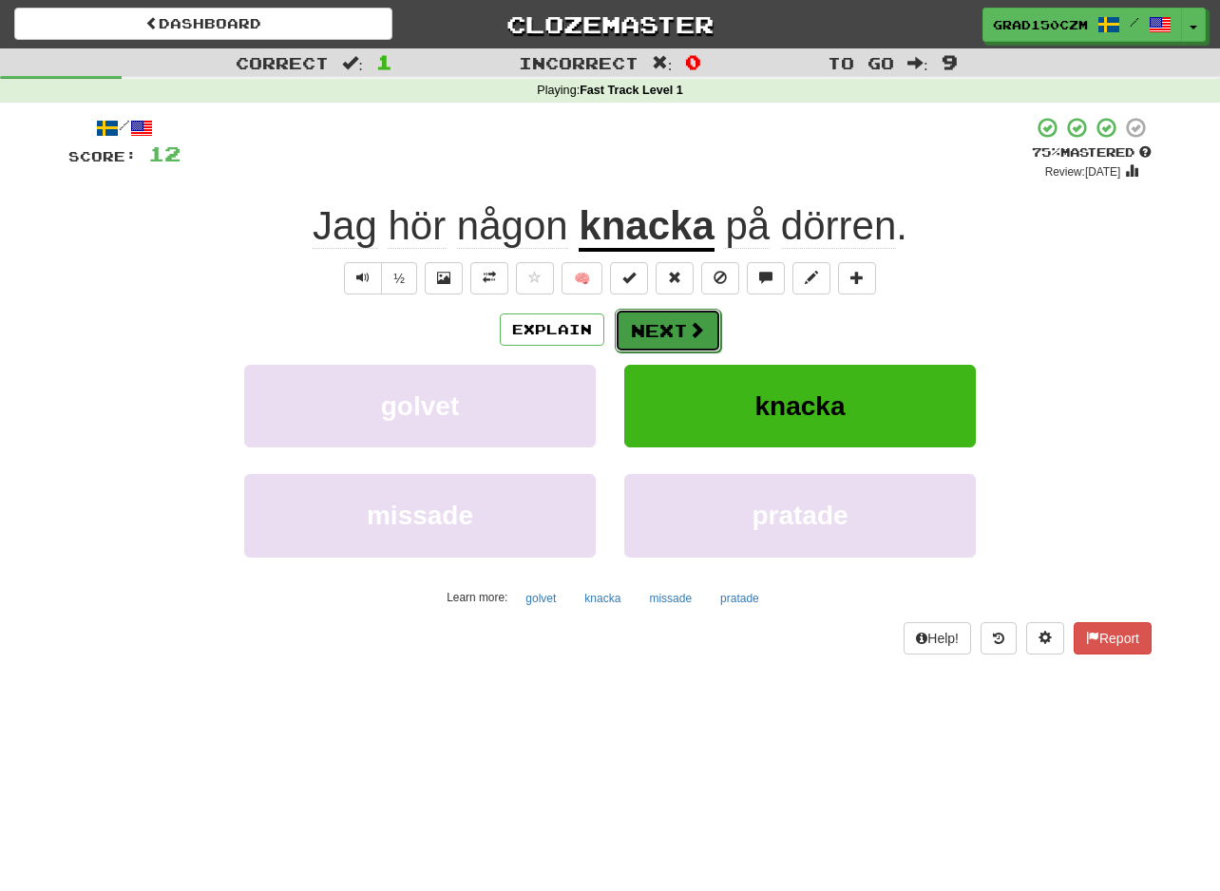
click at [672, 341] on button "Next" at bounding box center [668, 331] width 106 height 44
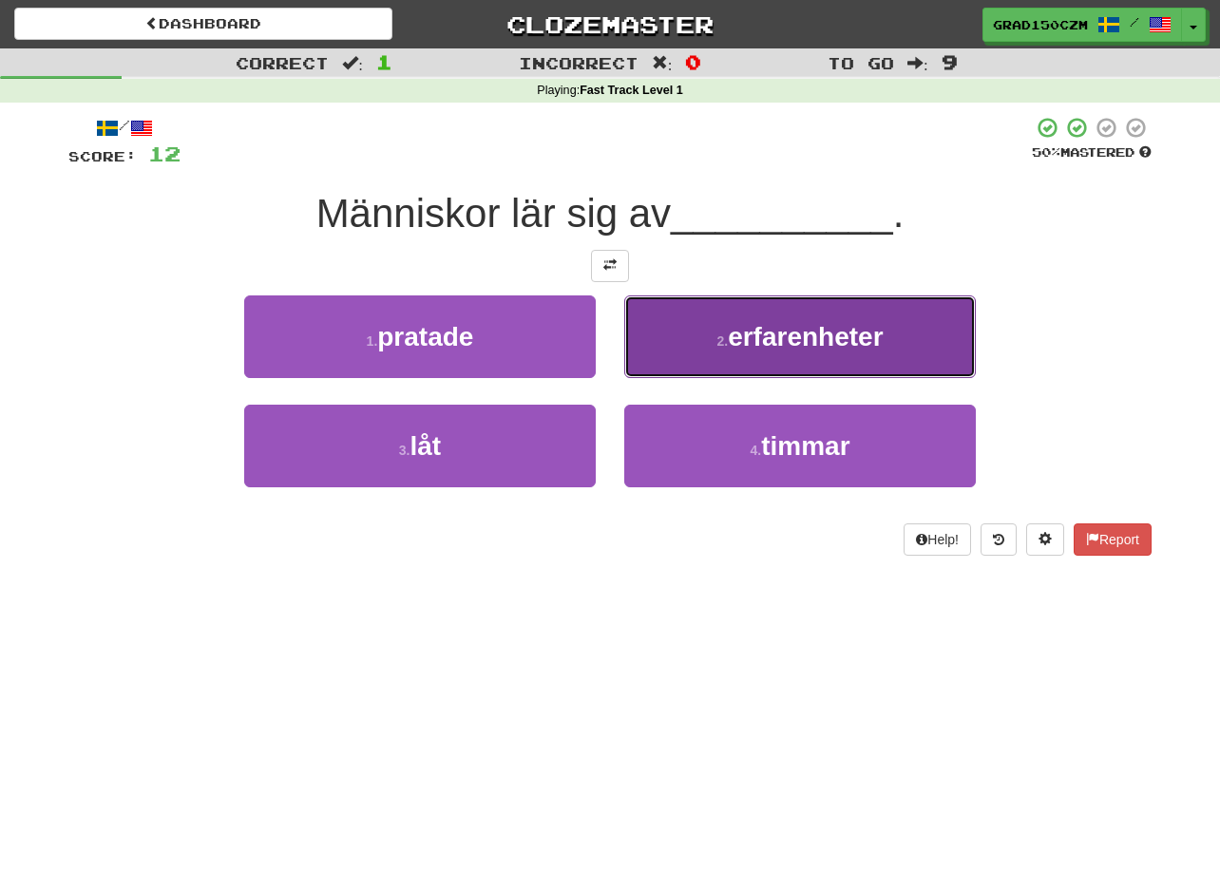
click at [757, 331] on span "erfarenheter" at bounding box center [805, 336] width 155 height 29
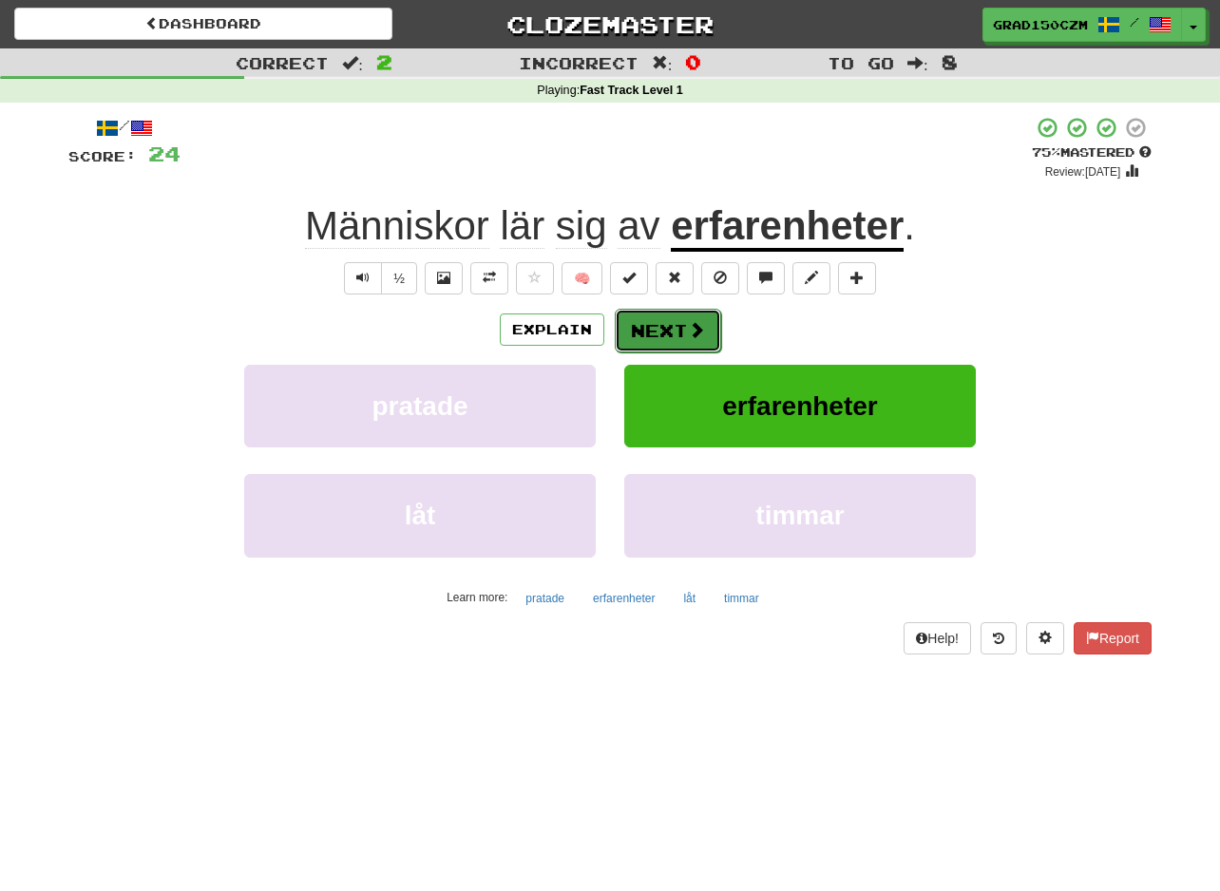
click at [664, 331] on button "Next" at bounding box center [668, 331] width 106 height 44
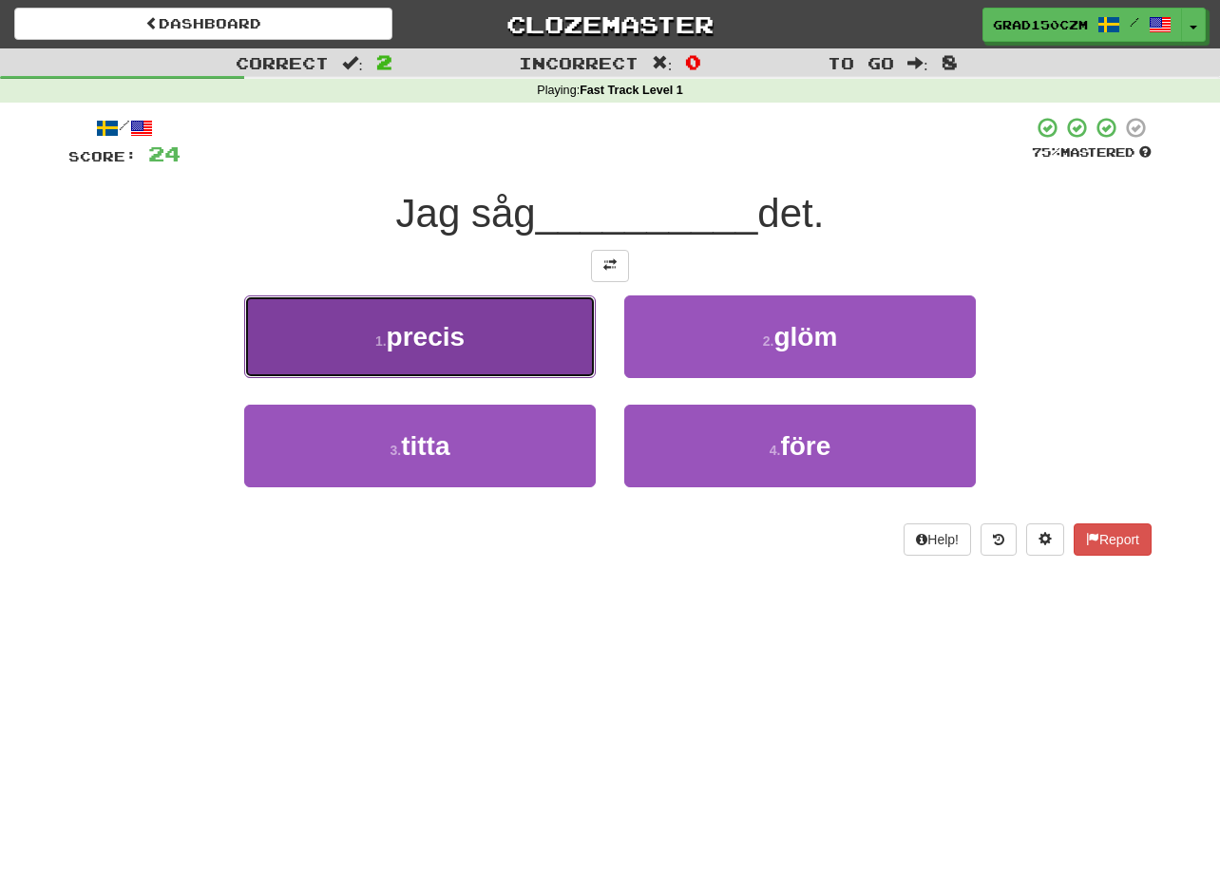
click at [486, 347] on button "1 . precis" at bounding box center [419, 336] width 351 height 83
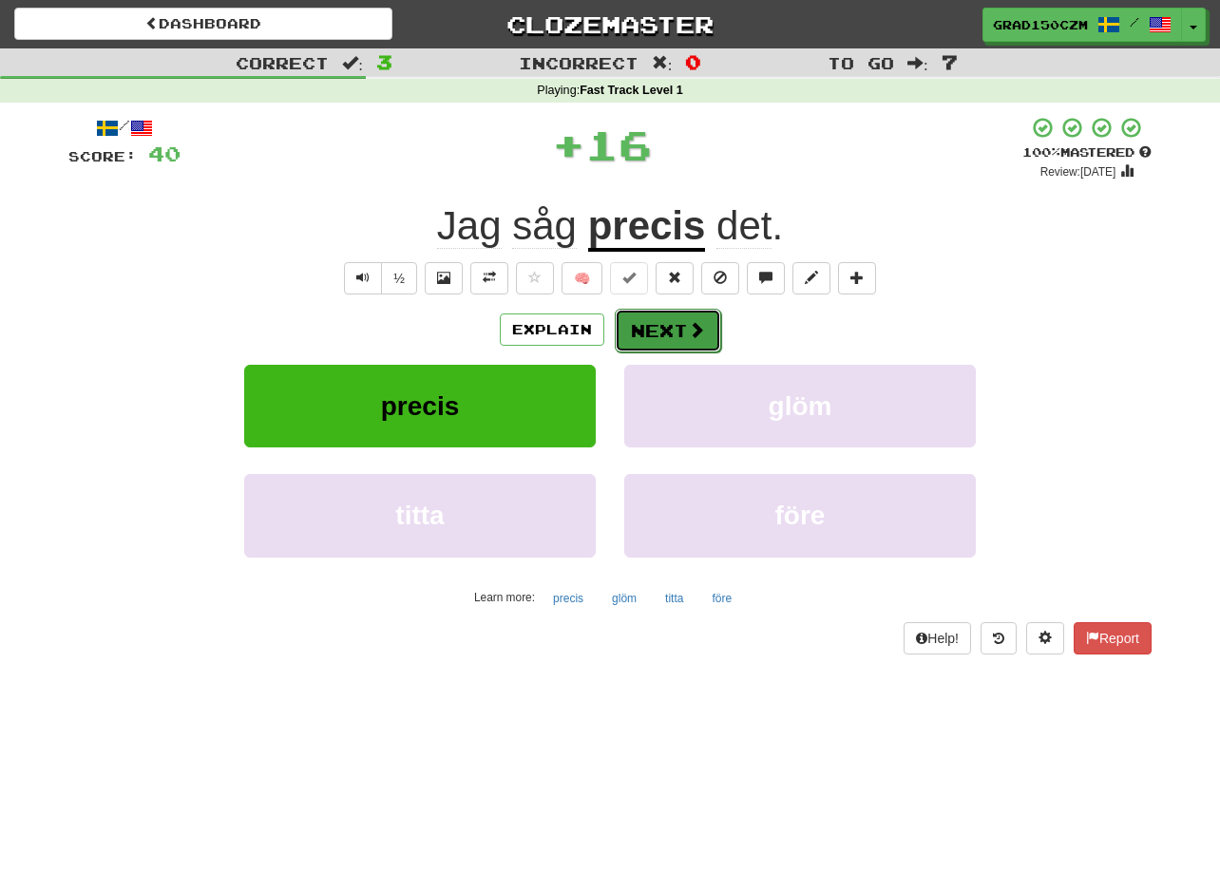
click at [689, 325] on span at bounding box center [696, 329] width 17 height 17
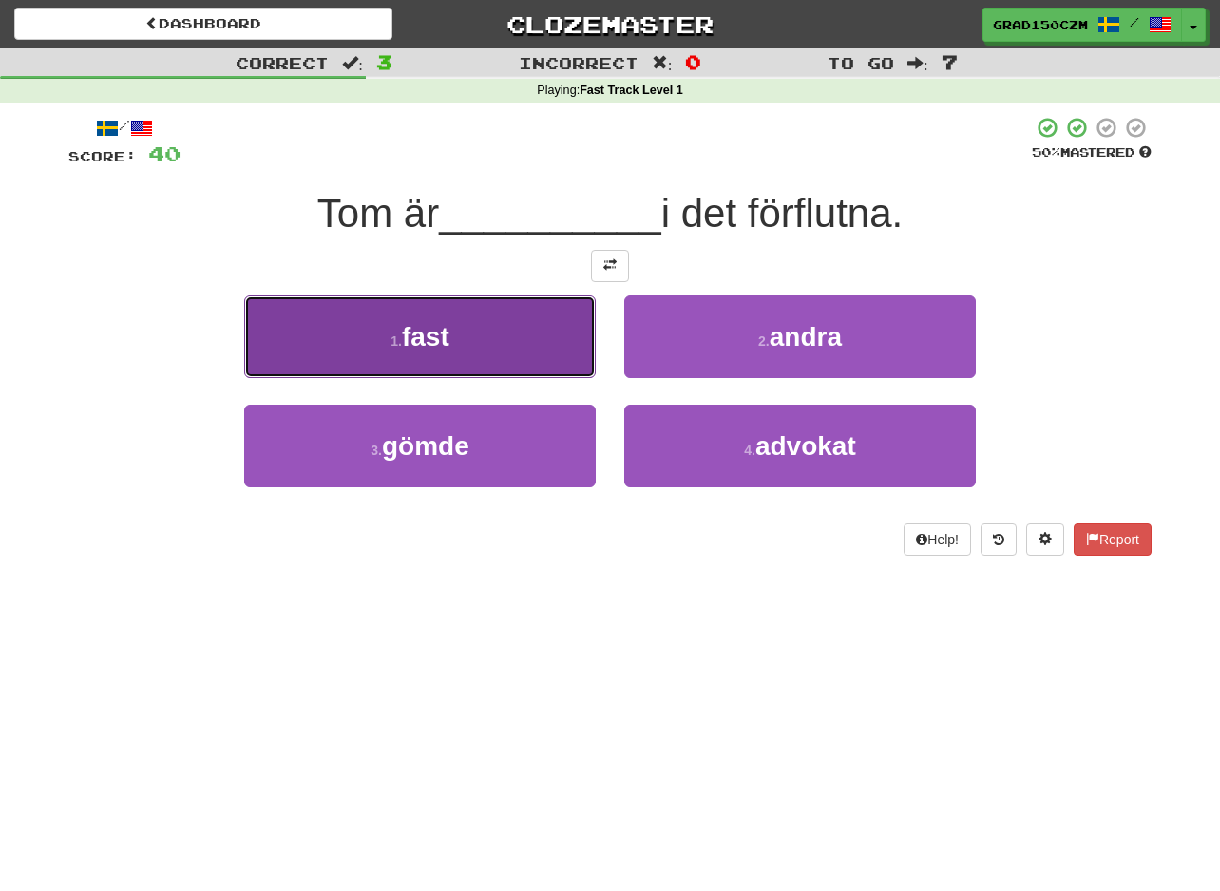
click at [487, 342] on button "1 . fast" at bounding box center [419, 336] width 351 height 83
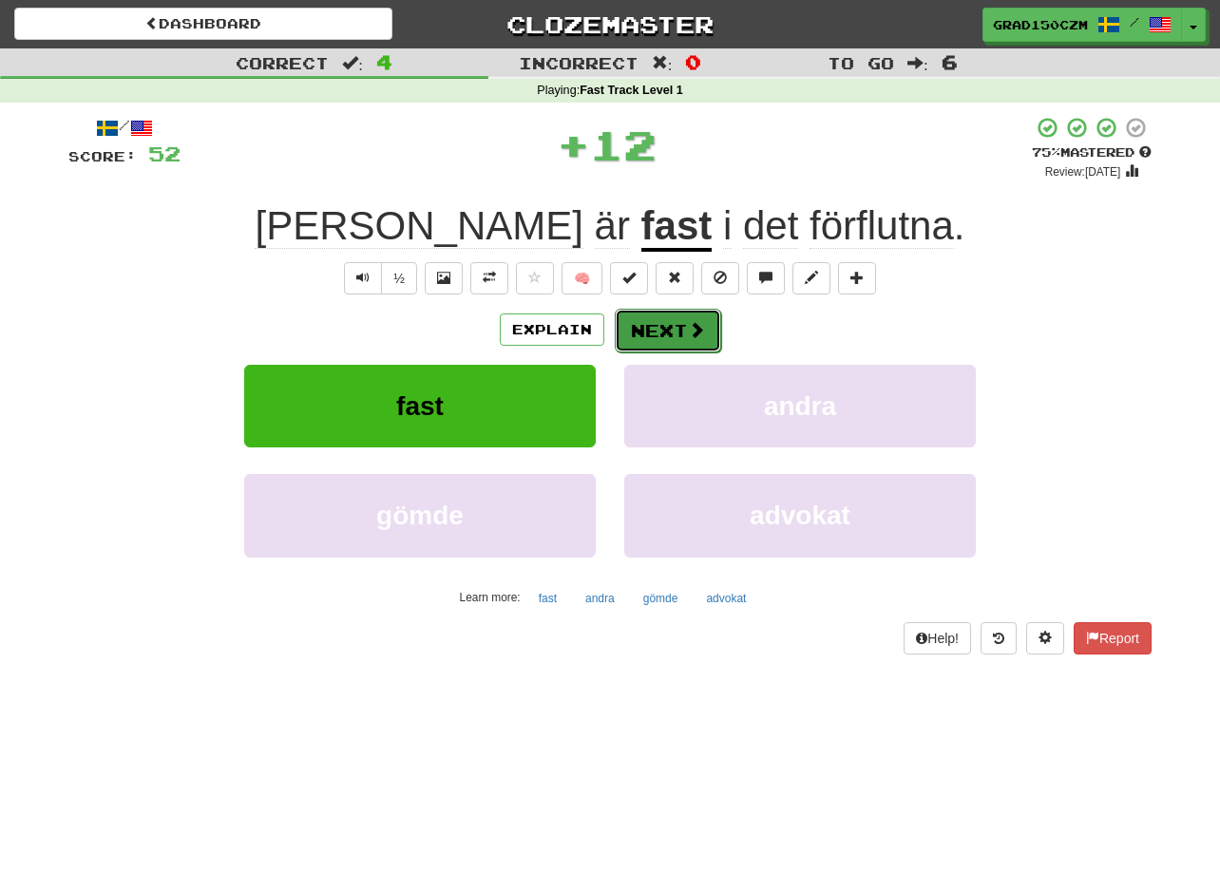
click at [688, 331] on span at bounding box center [696, 329] width 17 height 17
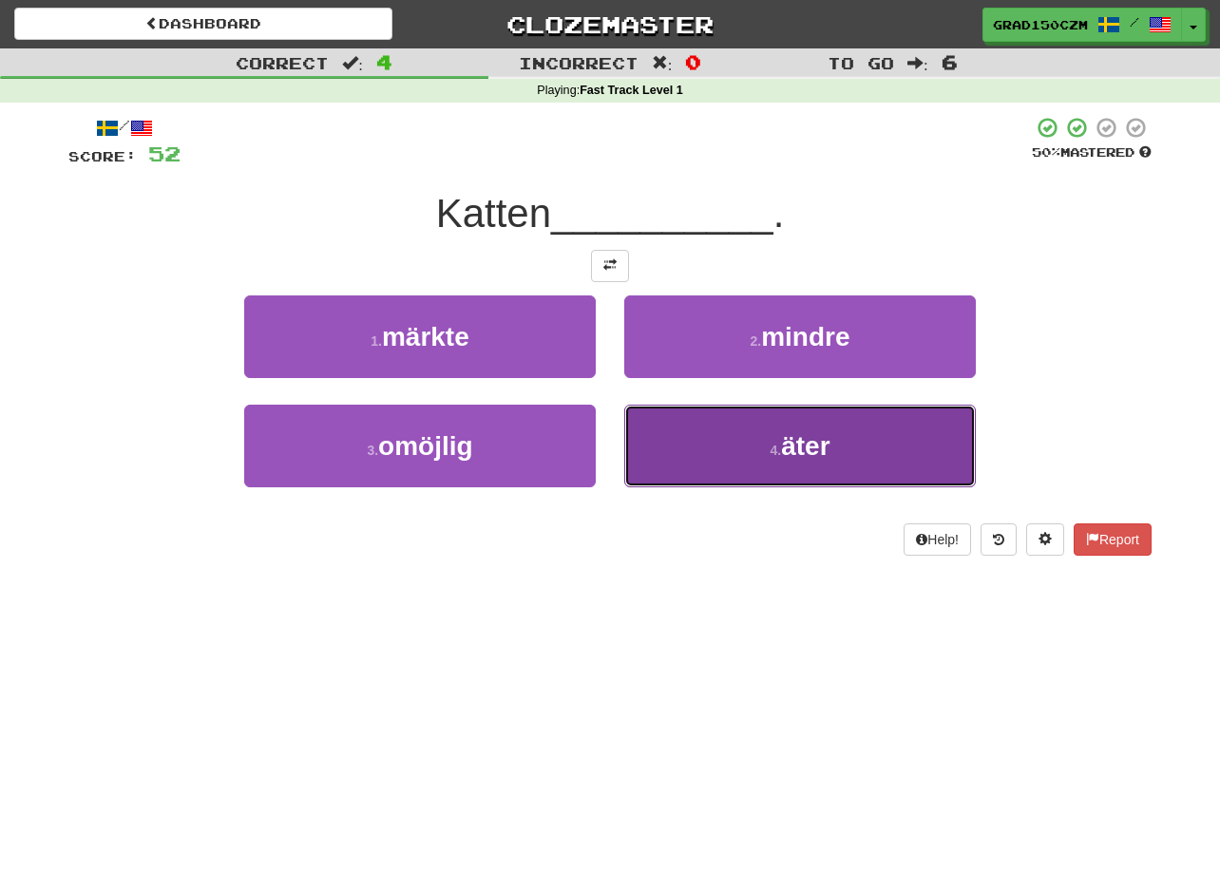
click at [749, 457] on button "4 . äter" at bounding box center [799, 446] width 351 height 83
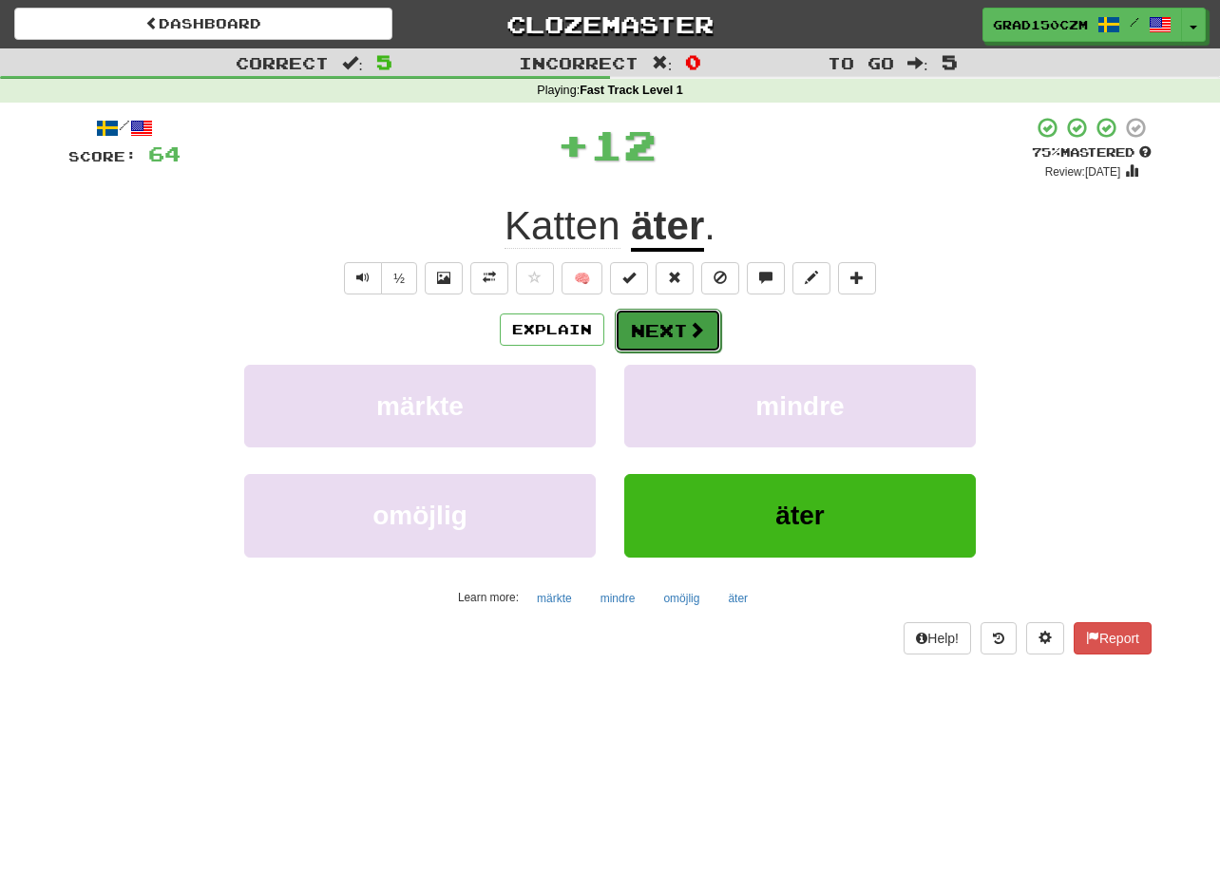
click at [672, 338] on button "Next" at bounding box center [668, 331] width 106 height 44
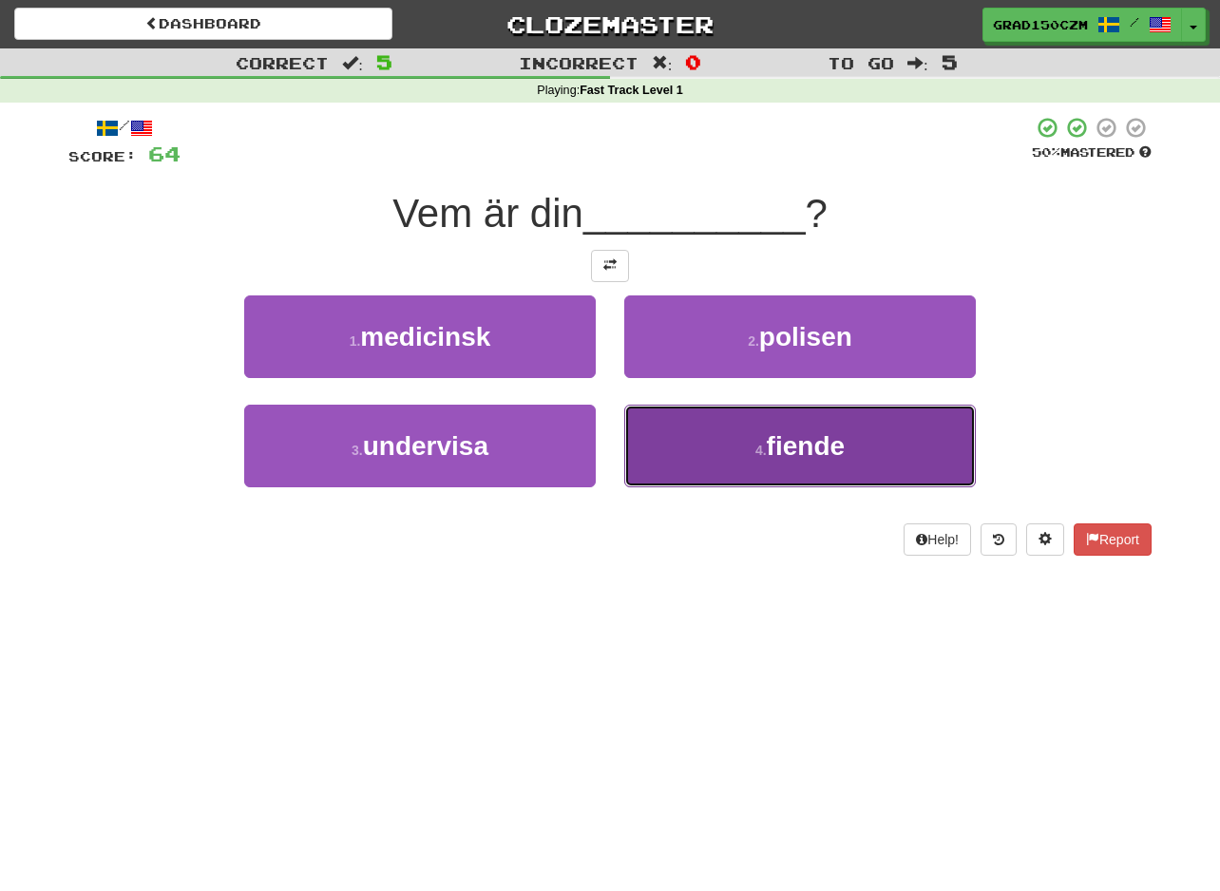
click at [790, 453] on span "fiende" at bounding box center [805, 445] width 78 height 29
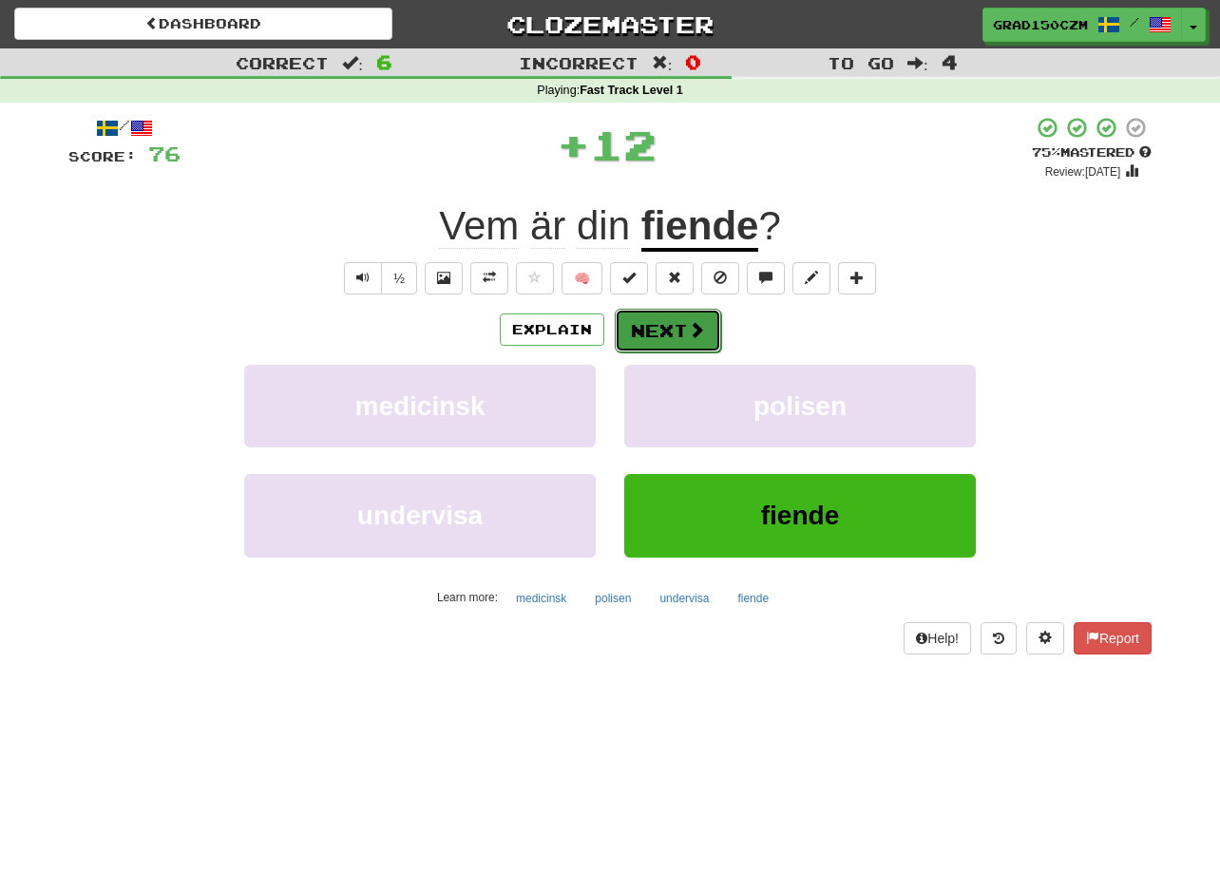
click at [675, 329] on button "Next" at bounding box center [668, 331] width 106 height 44
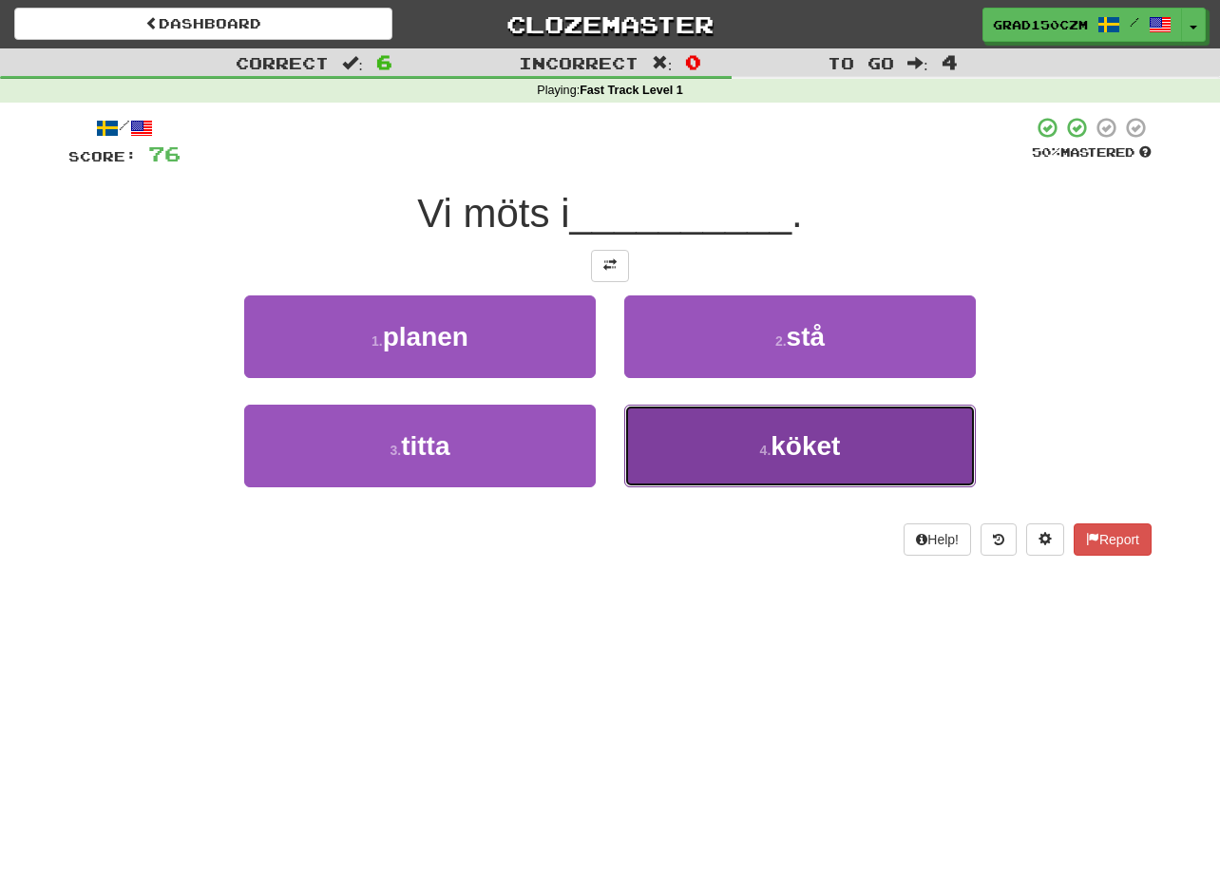
click at [761, 426] on button "4 . köket" at bounding box center [799, 446] width 351 height 83
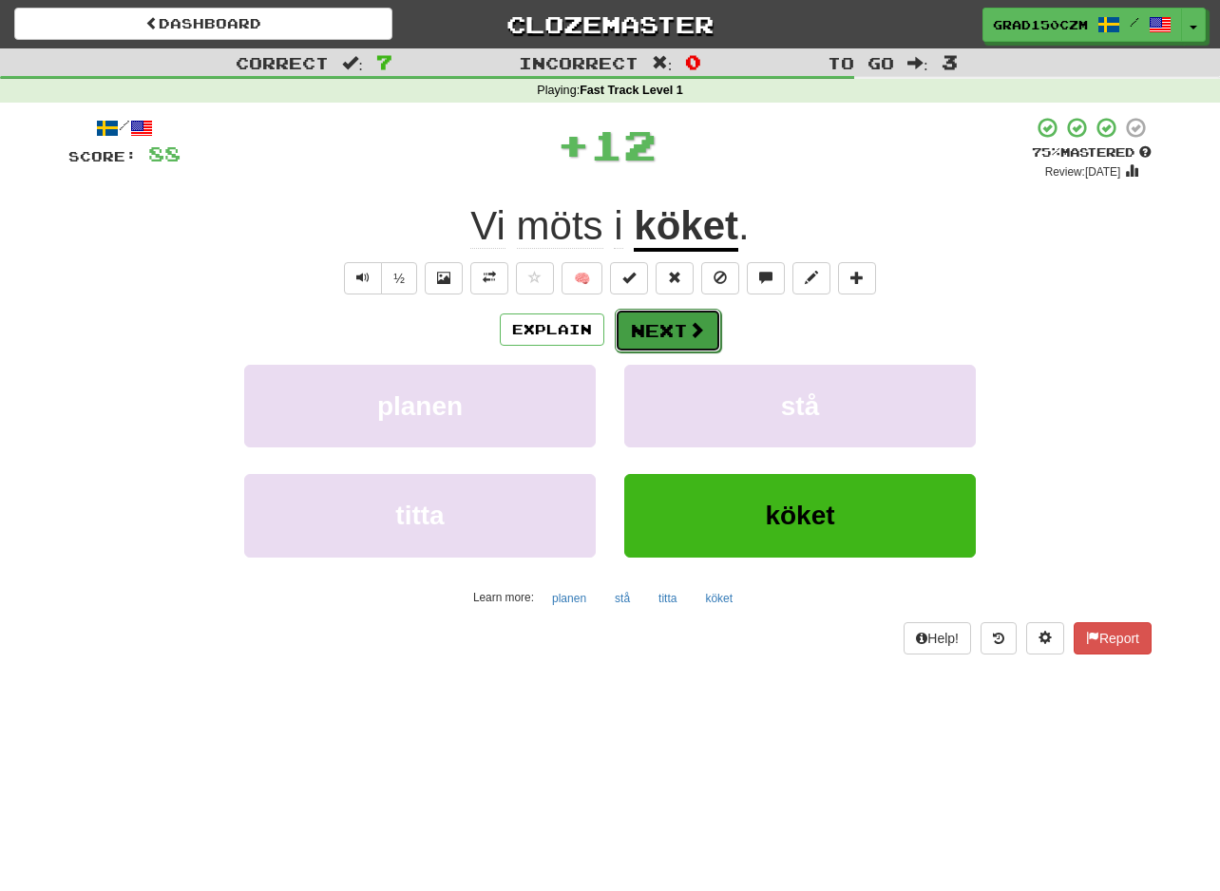
click at [667, 319] on button "Next" at bounding box center [668, 331] width 106 height 44
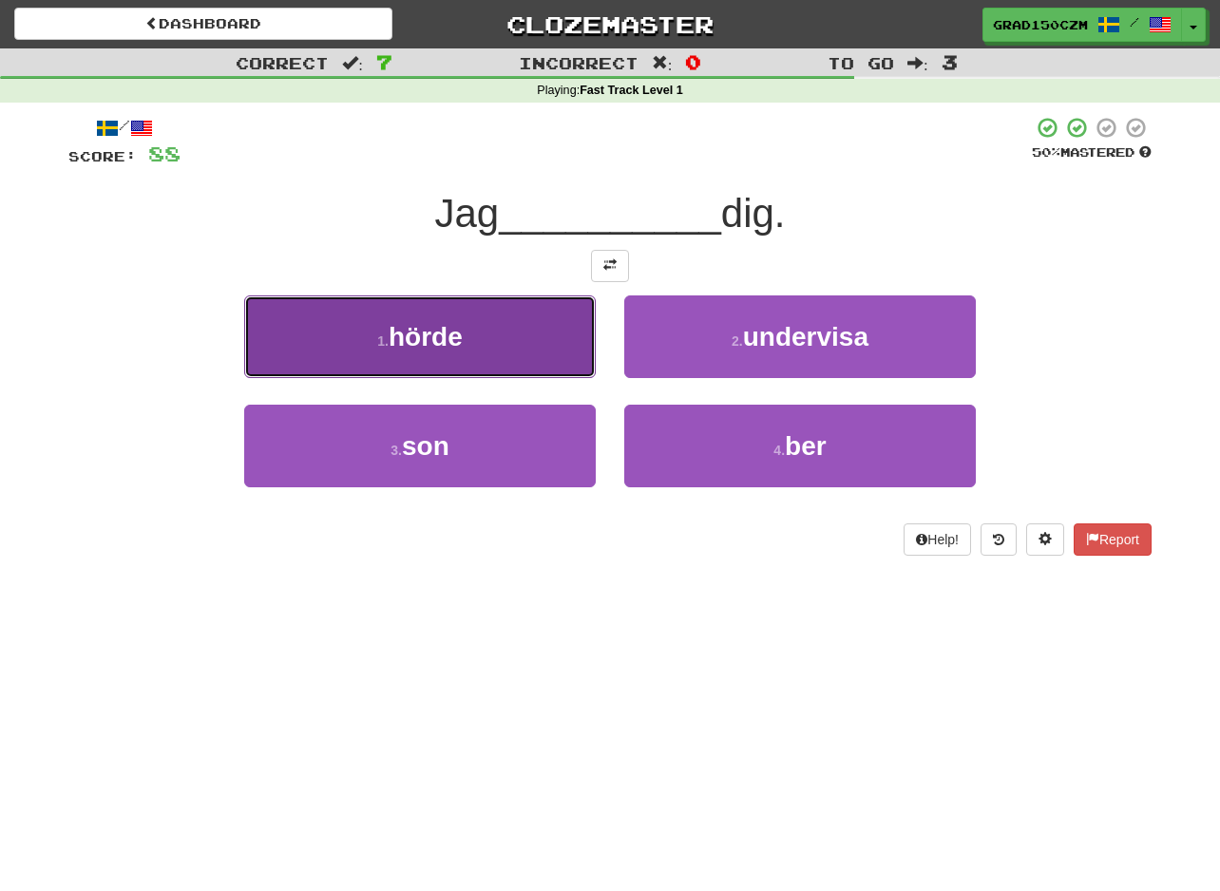
click at [471, 352] on button "1 . hörde" at bounding box center [419, 336] width 351 height 83
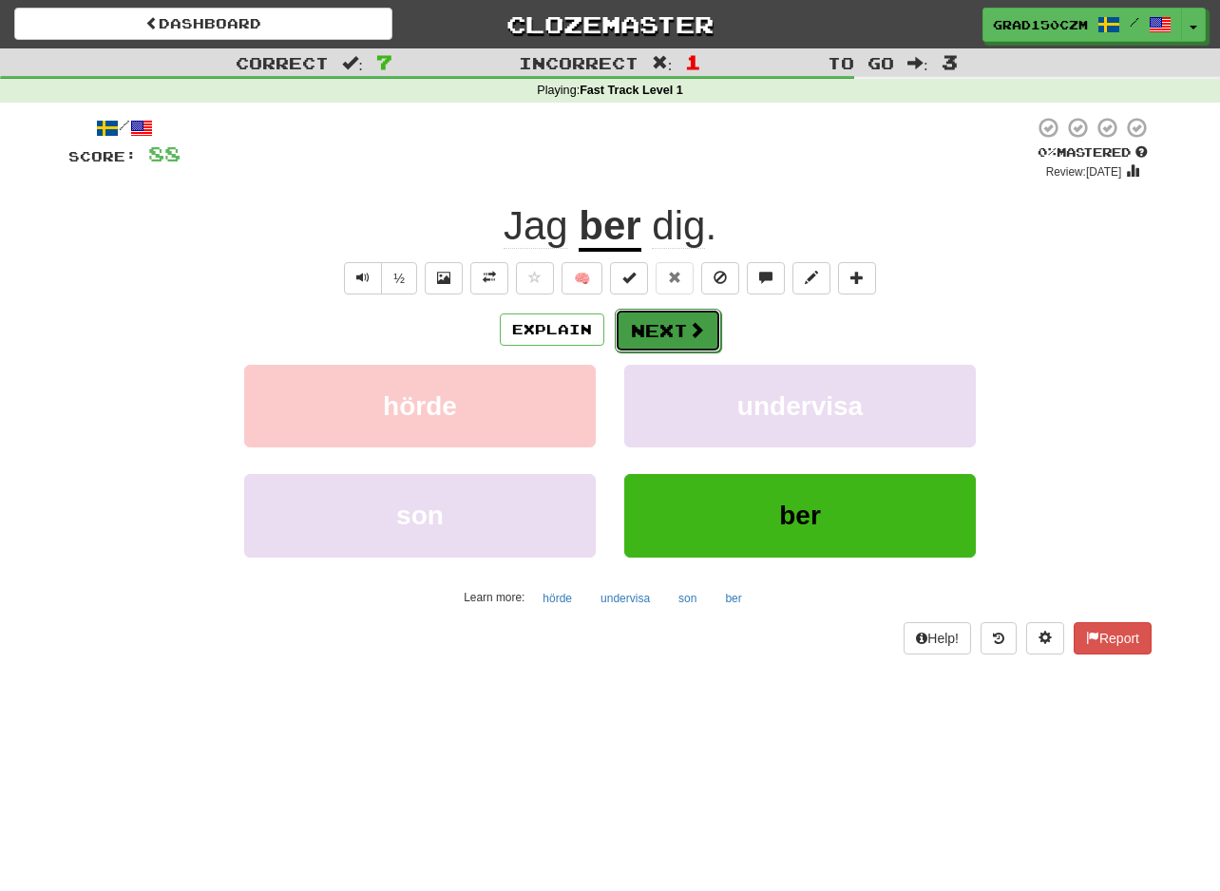
click at [668, 328] on button "Next" at bounding box center [668, 331] width 106 height 44
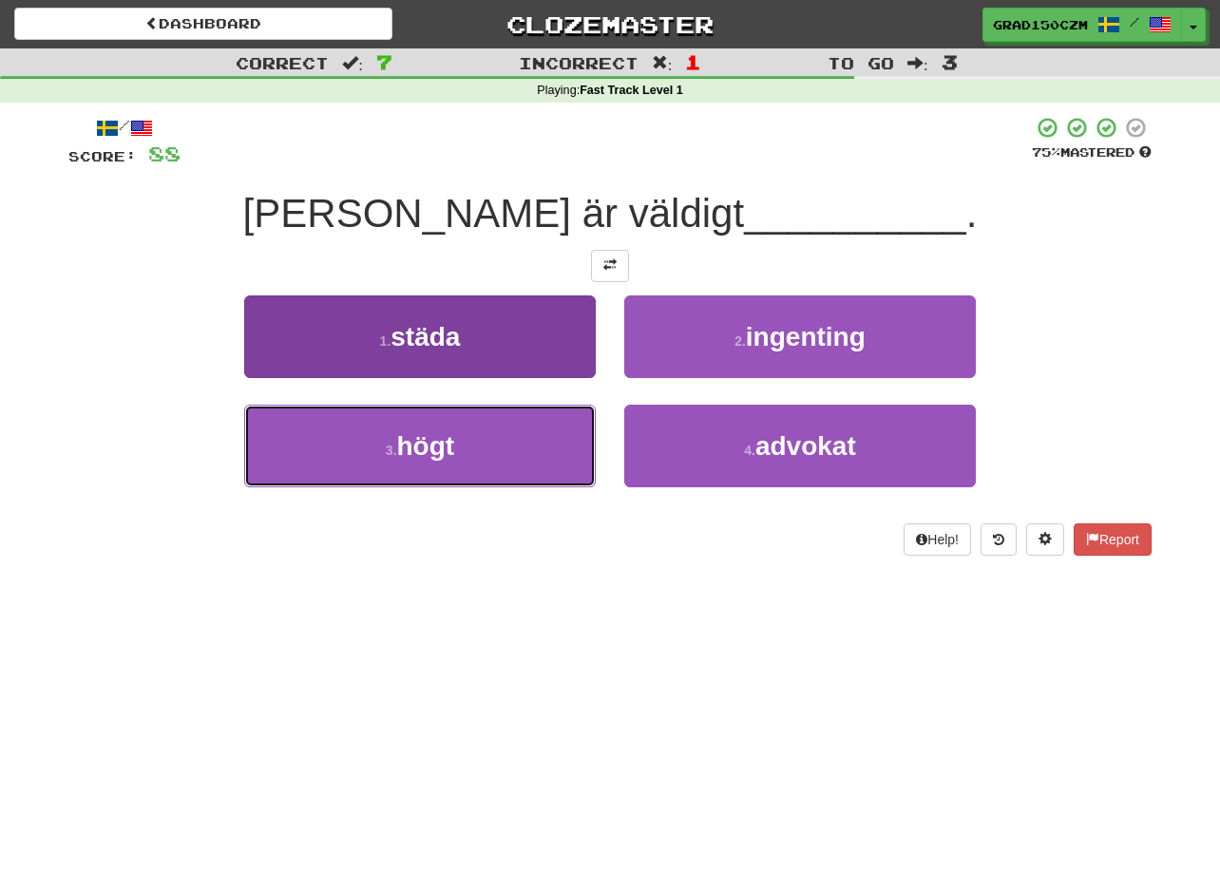
click at [464, 426] on button "3 . högt" at bounding box center [419, 446] width 351 height 83
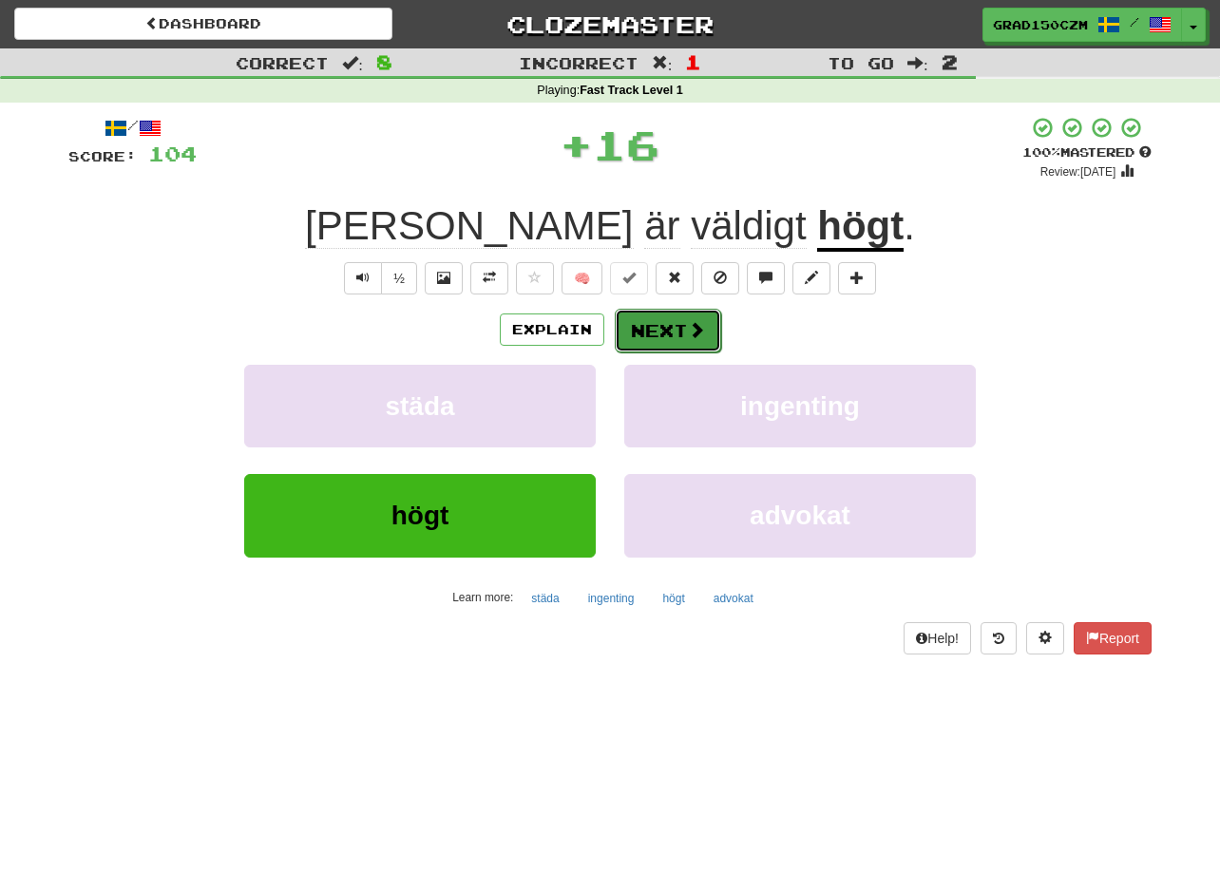
click at [683, 323] on button "Next" at bounding box center [668, 331] width 106 height 44
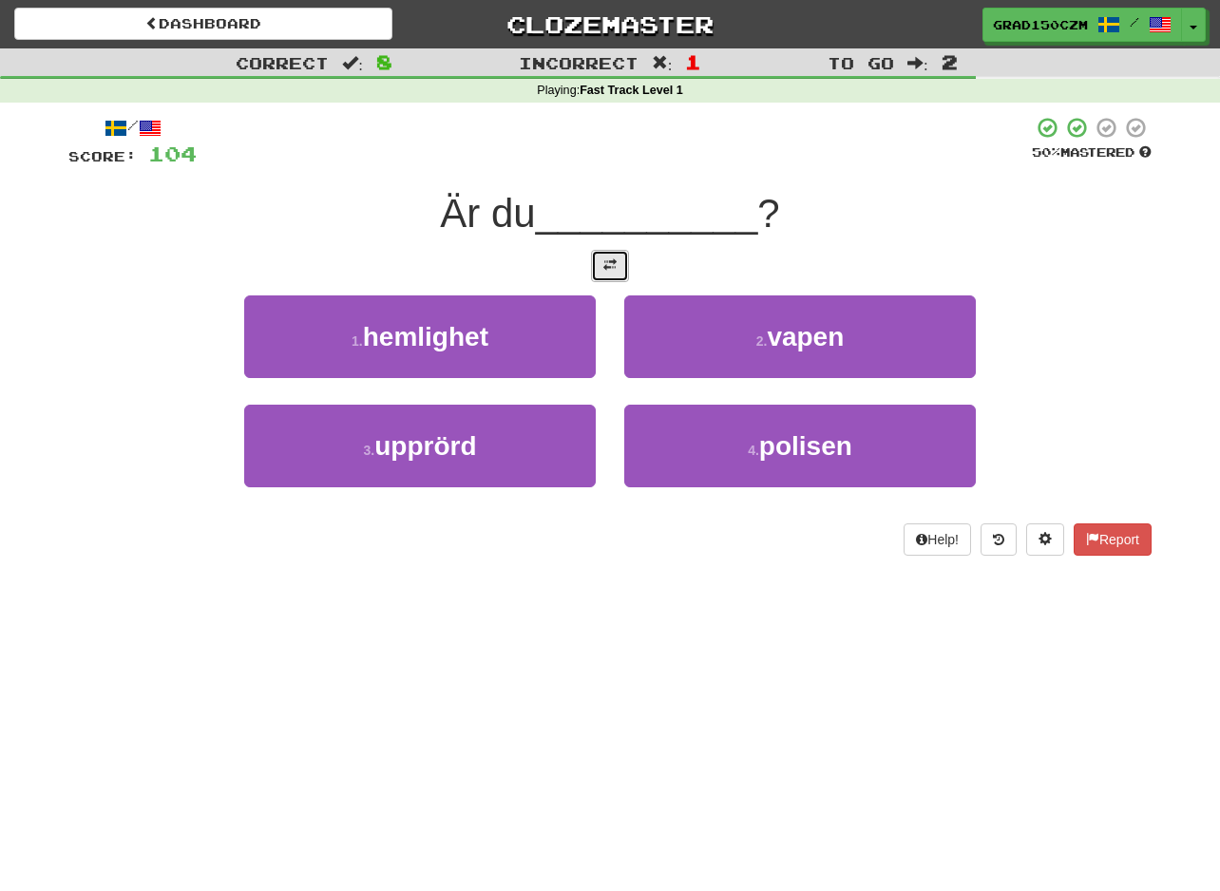
click at [613, 263] on span at bounding box center [609, 264] width 13 height 13
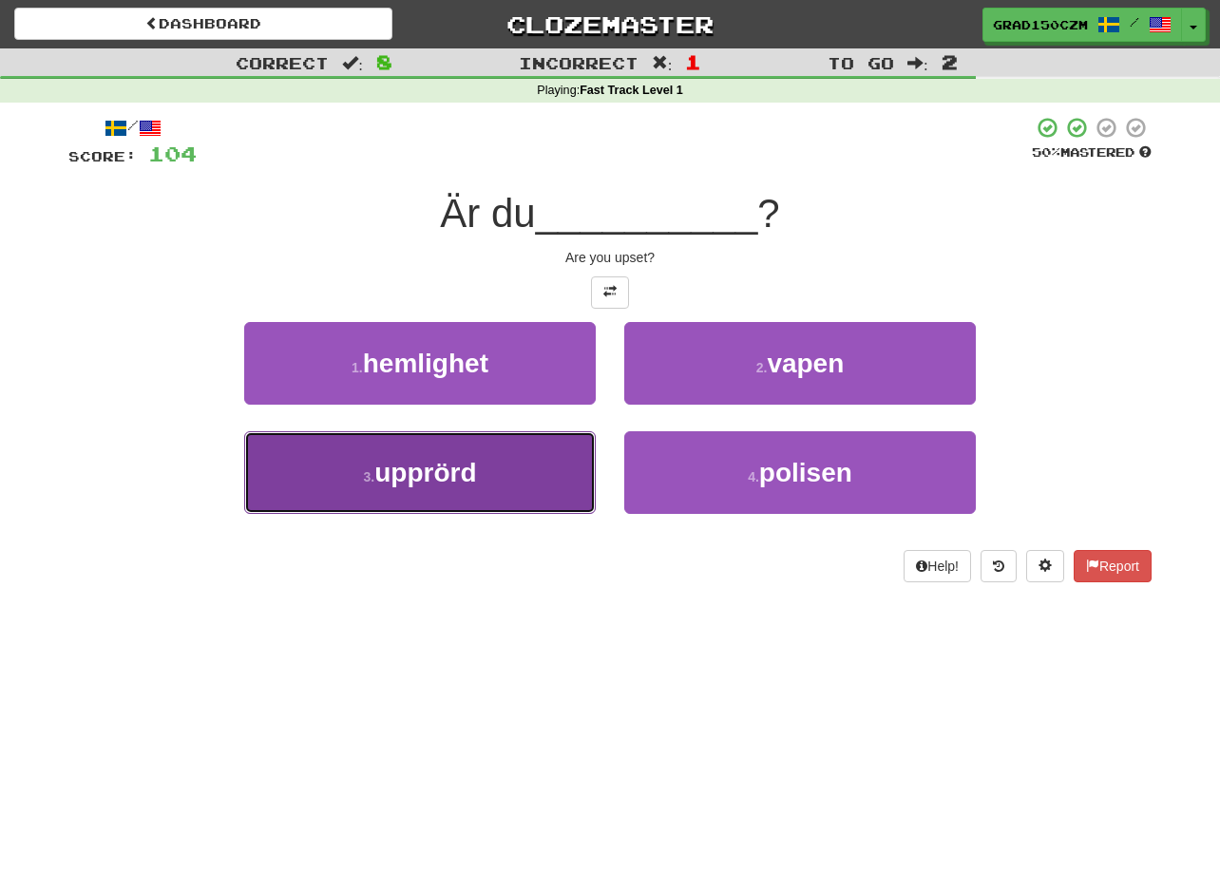
click at [492, 464] on button "3 . upprörd" at bounding box center [419, 472] width 351 height 83
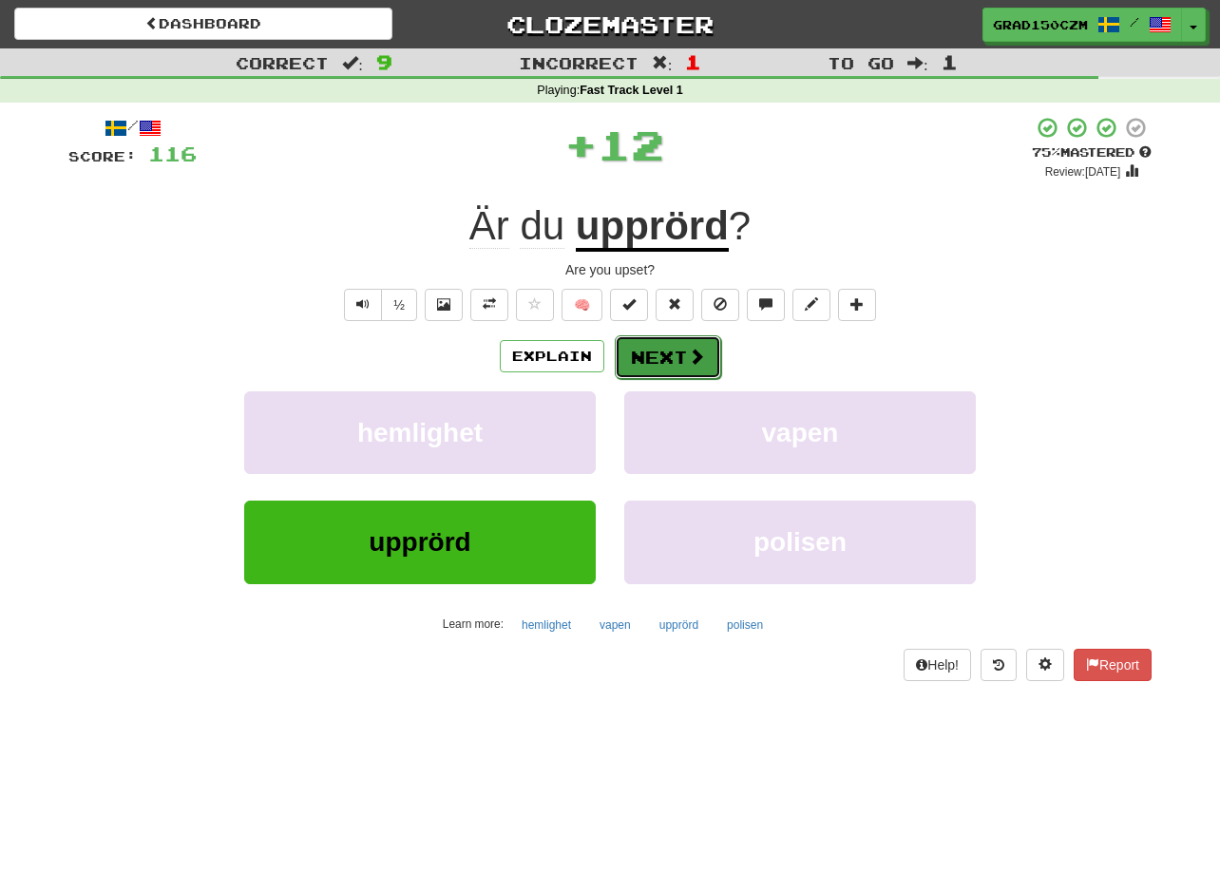
click at [669, 352] on button "Next" at bounding box center [668, 357] width 106 height 44
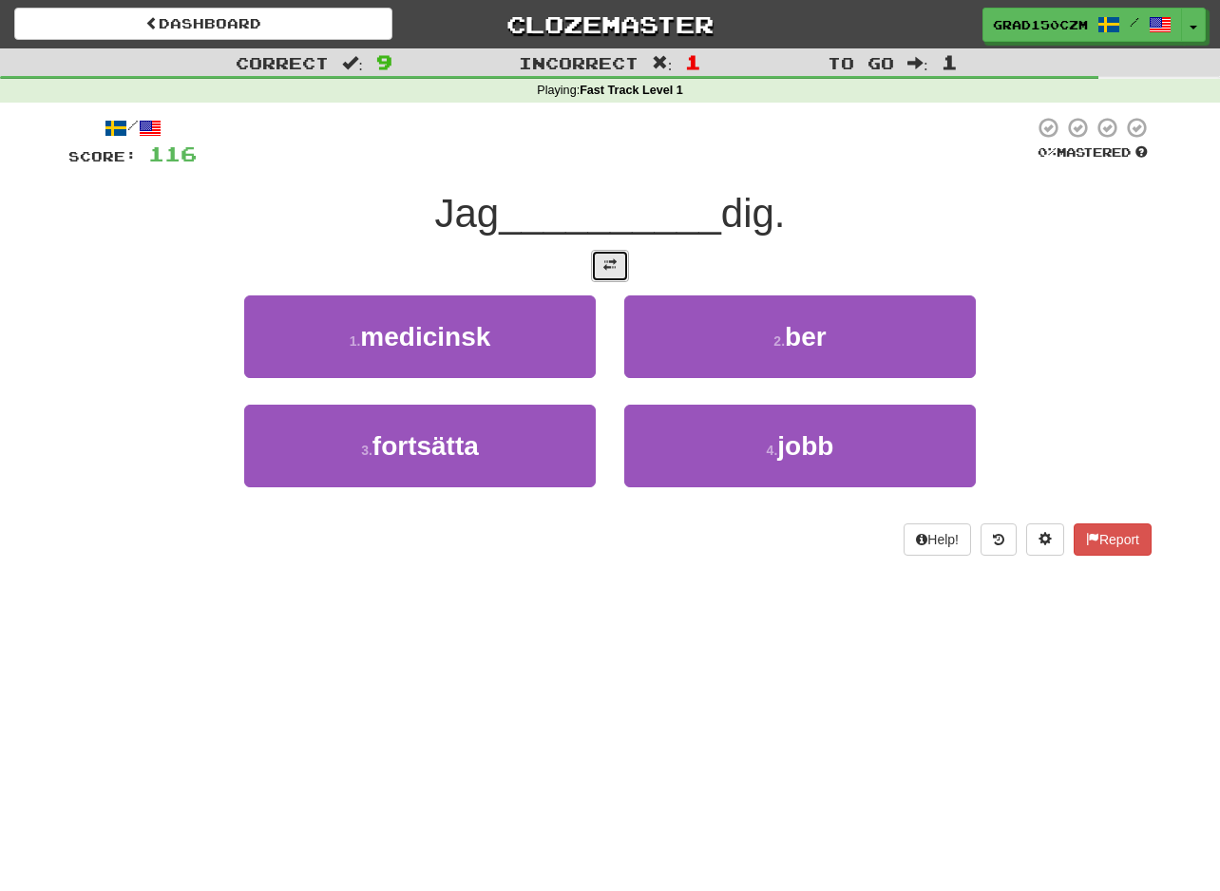
click at [600, 259] on button at bounding box center [610, 266] width 38 height 32
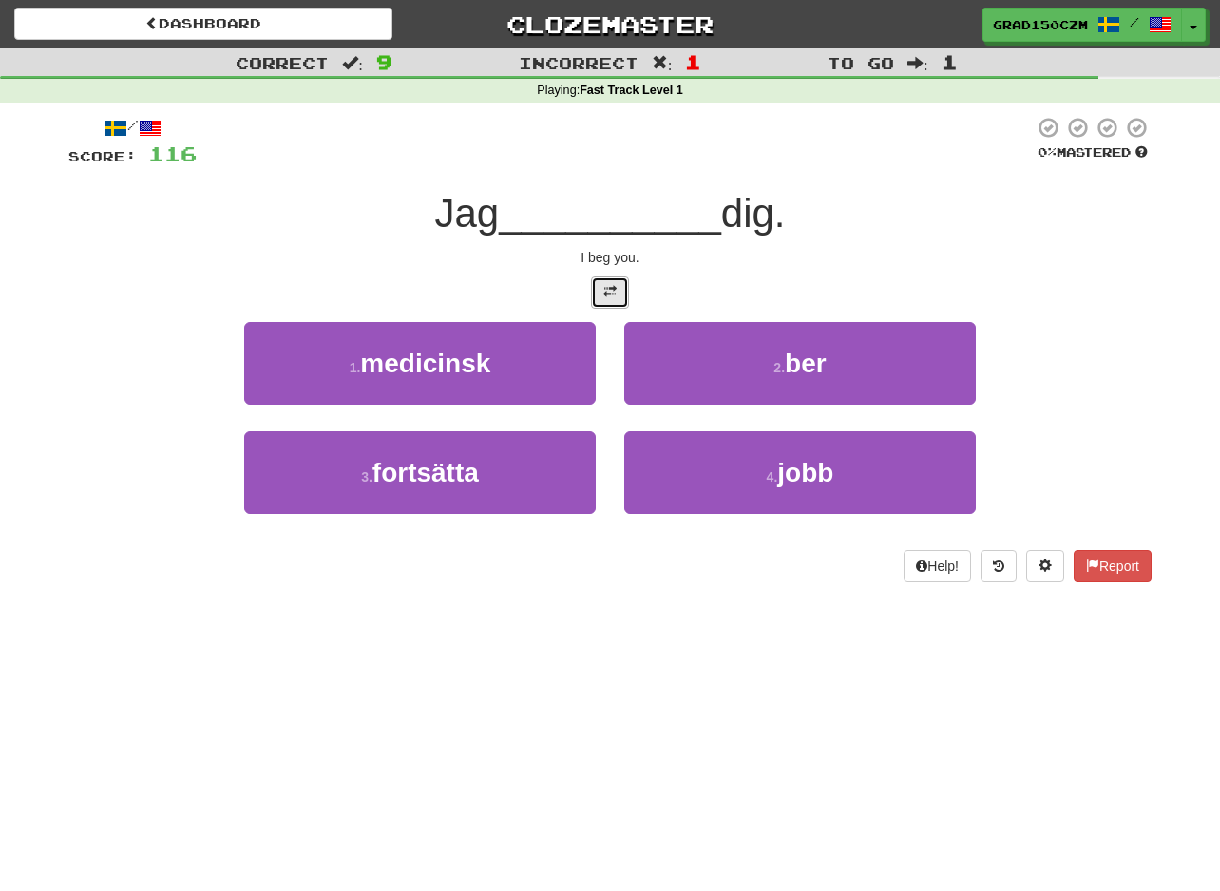
click at [603, 289] on span at bounding box center [609, 291] width 13 height 13
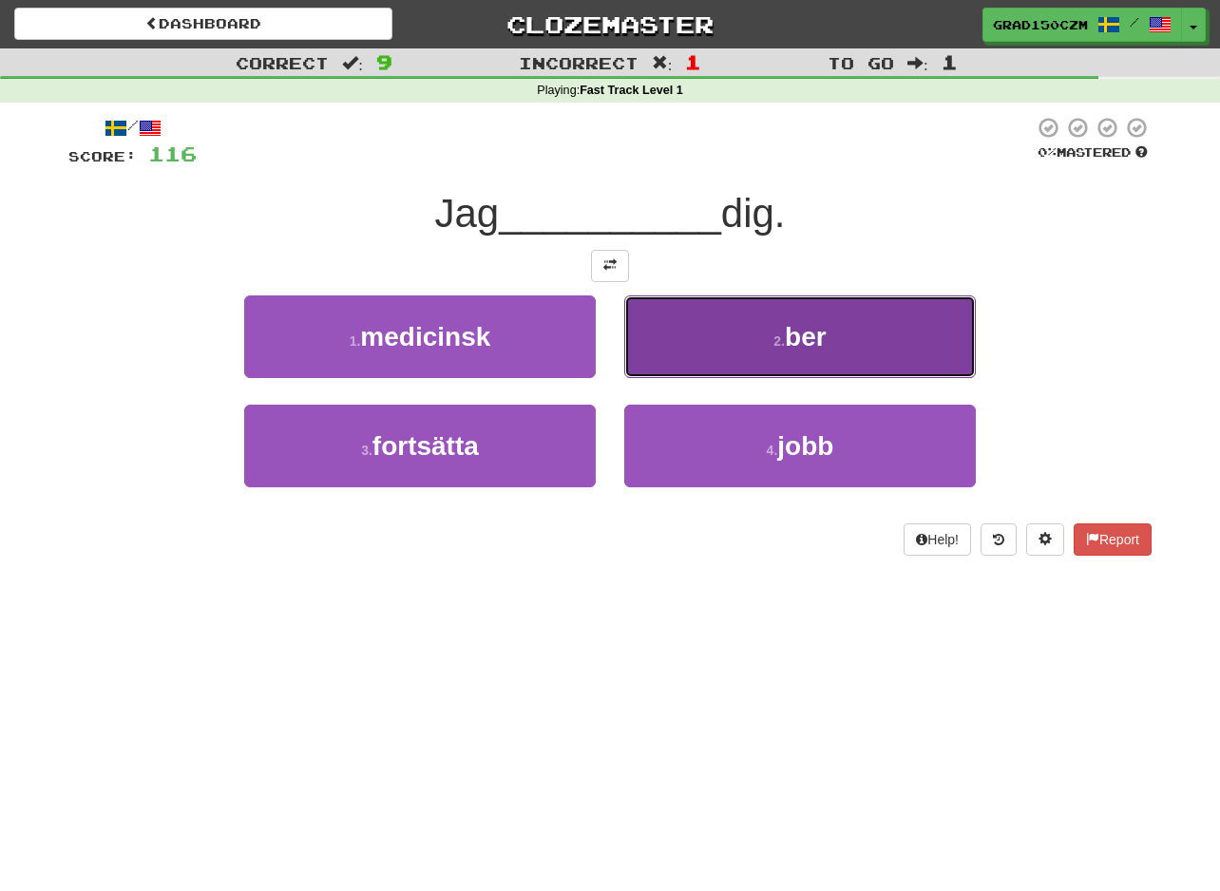
click at [752, 335] on button "2 . ber" at bounding box center [799, 336] width 351 height 83
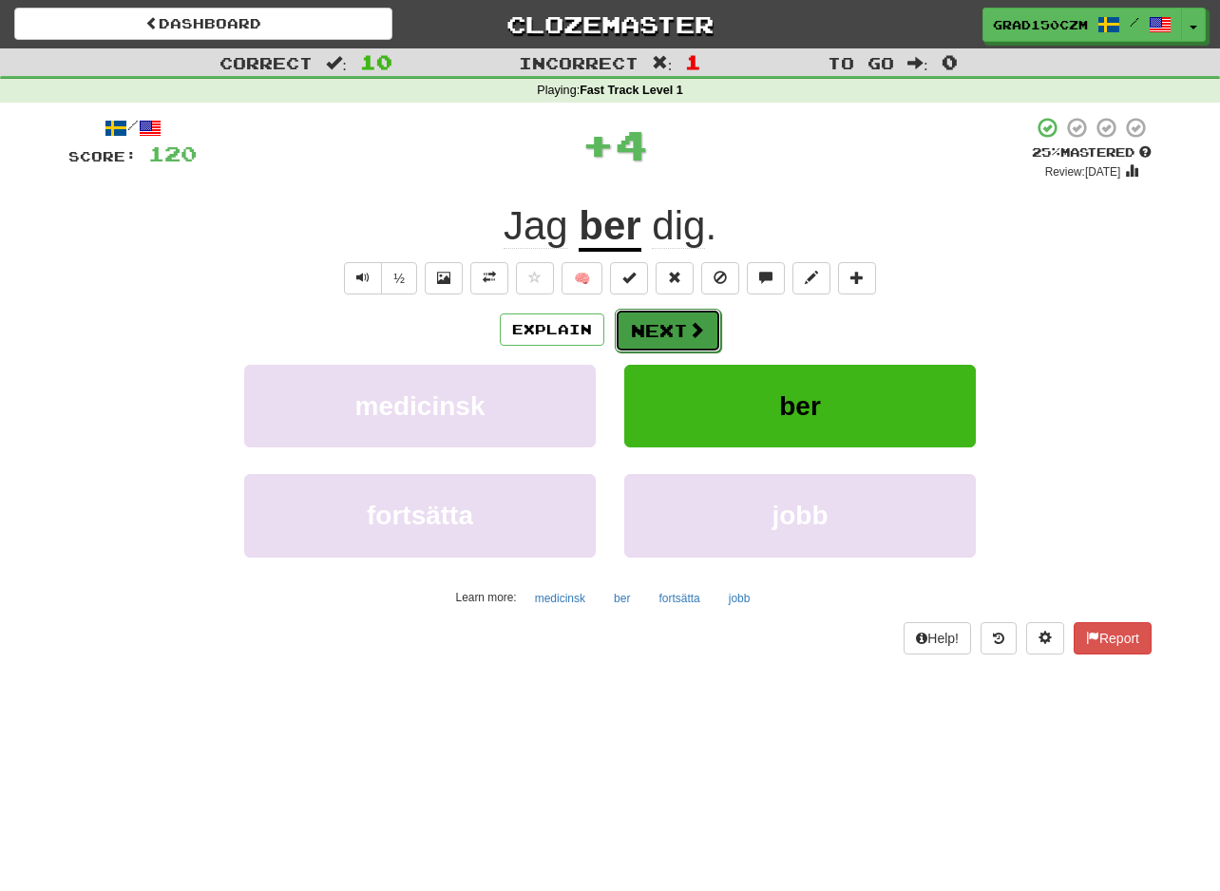
click at [676, 326] on button "Next" at bounding box center [668, 331] width 106 height 44
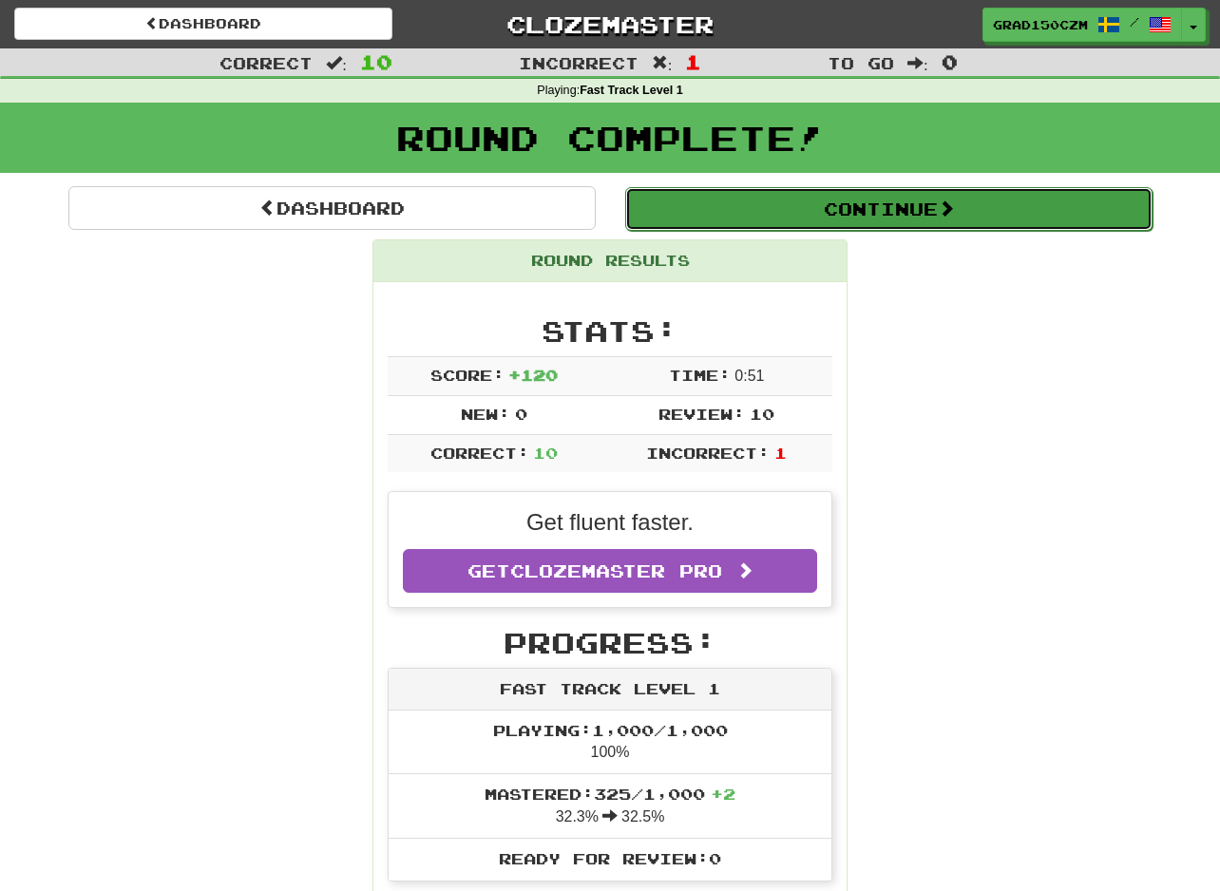
click at [955, 202] on span at bounding box center [945, 207] width 17 height 17
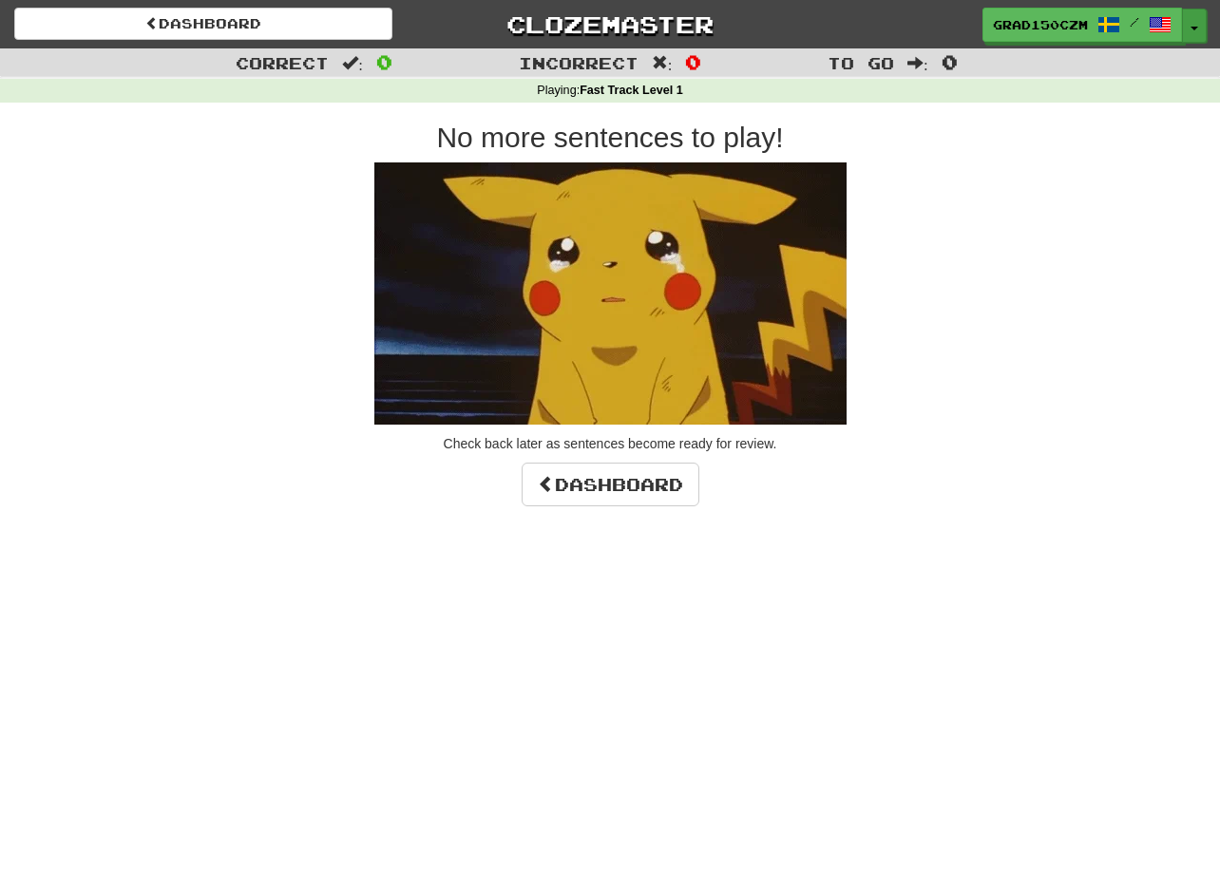
click at [1184, 32] on button "Toggle Dropdown" at bounding box center [1194, 26] width 25 height 34
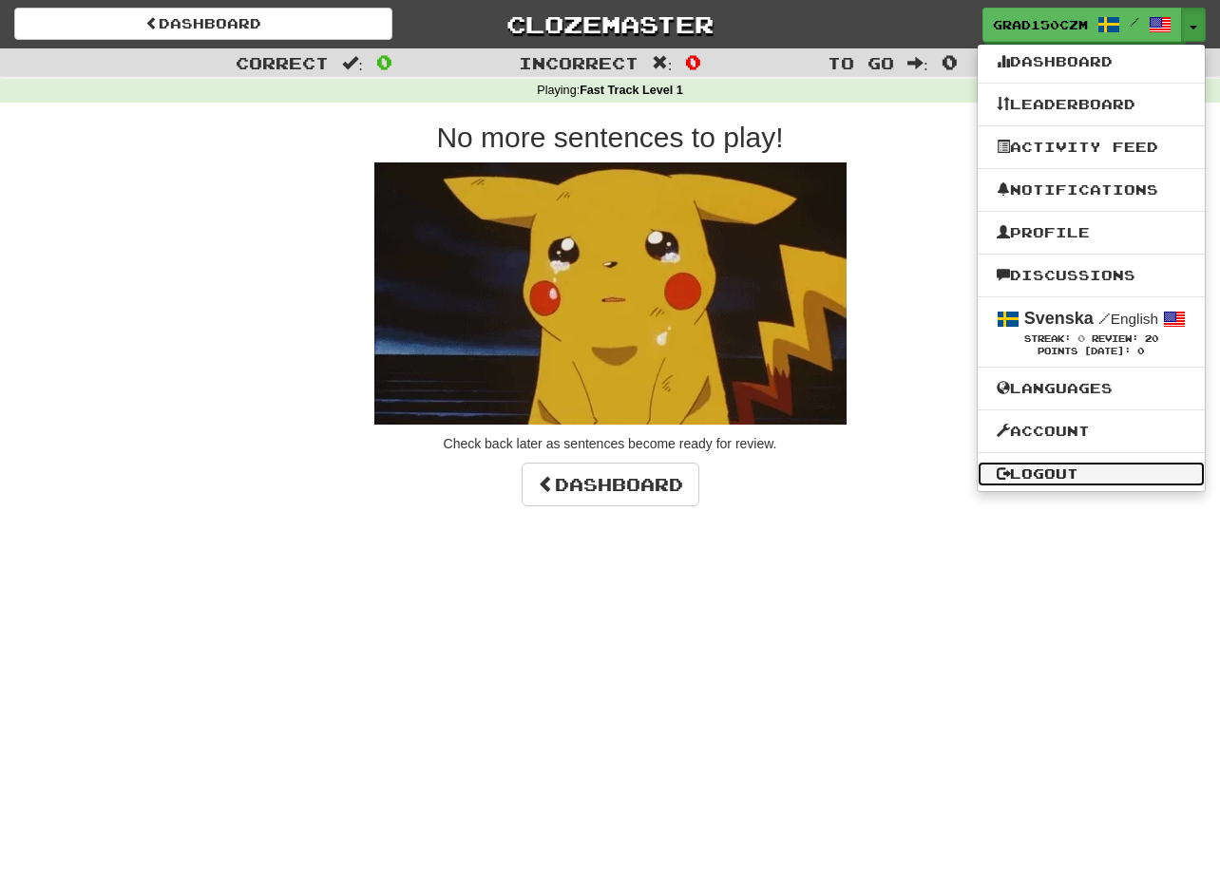
click at [1060, 462] on link "Logout" at bounding box center [1090, 474] width 227 height 25
